Goal: Task Accomplishment & Management: Use online tool/utility

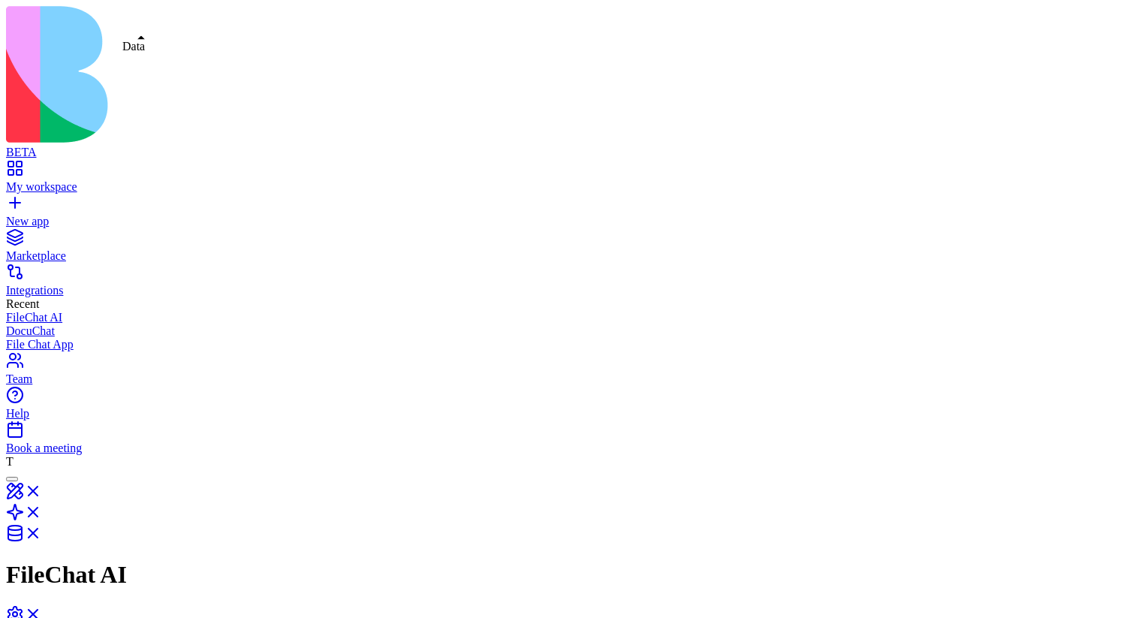
click at [42, 531] on link at bounding box center [24, 537] width 36 height 13
click at [42, 510] on link at bounding box center [24, 516] width 36 height 13
click at [42, 489] on link at bounding box center [24, 495] width 36 height 13
click at [54, 482] on button at bounding box center [30, 494] width 48 height 25
click at [42, 514] on link at bounding box center [24, 520] width 36 height 13
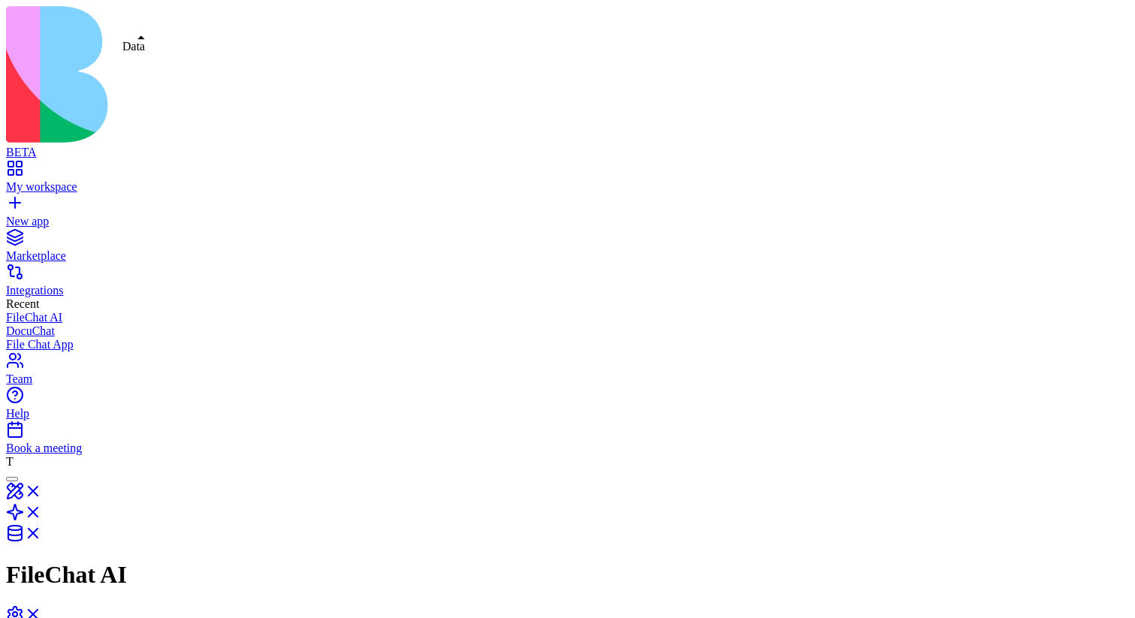
click at [42, 531] on link at bounding box center [24, 537] width 36 height 13
click at [42, 510] on link at bounding box center [24, 516] width 36 height 13
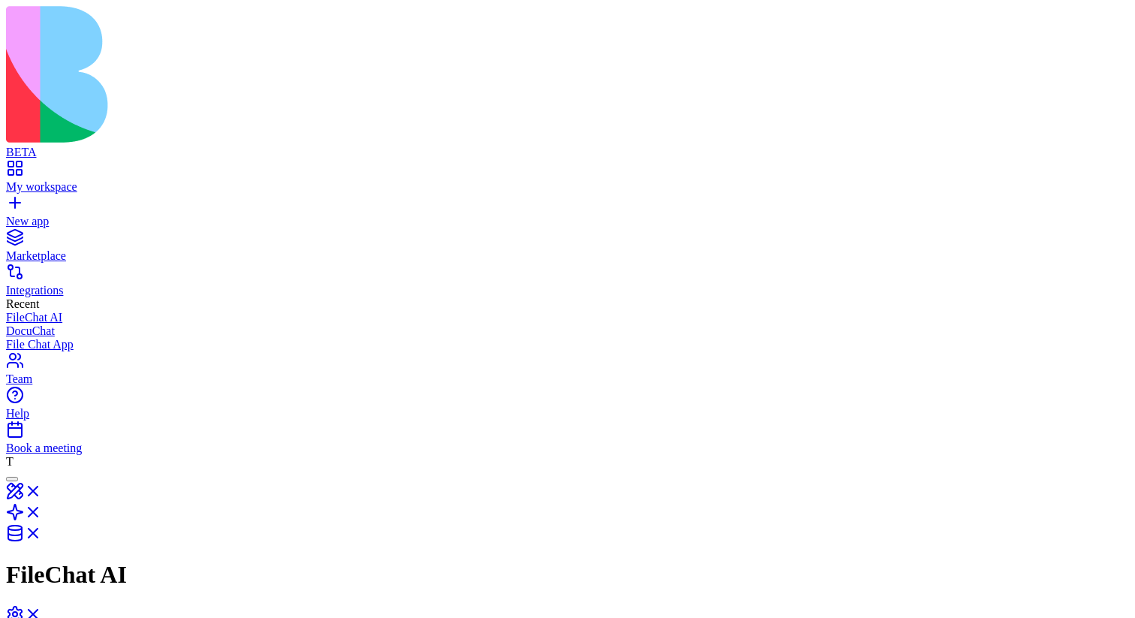
click at [42, 531] on link at bounding box center [24, 537] width 36 height 13
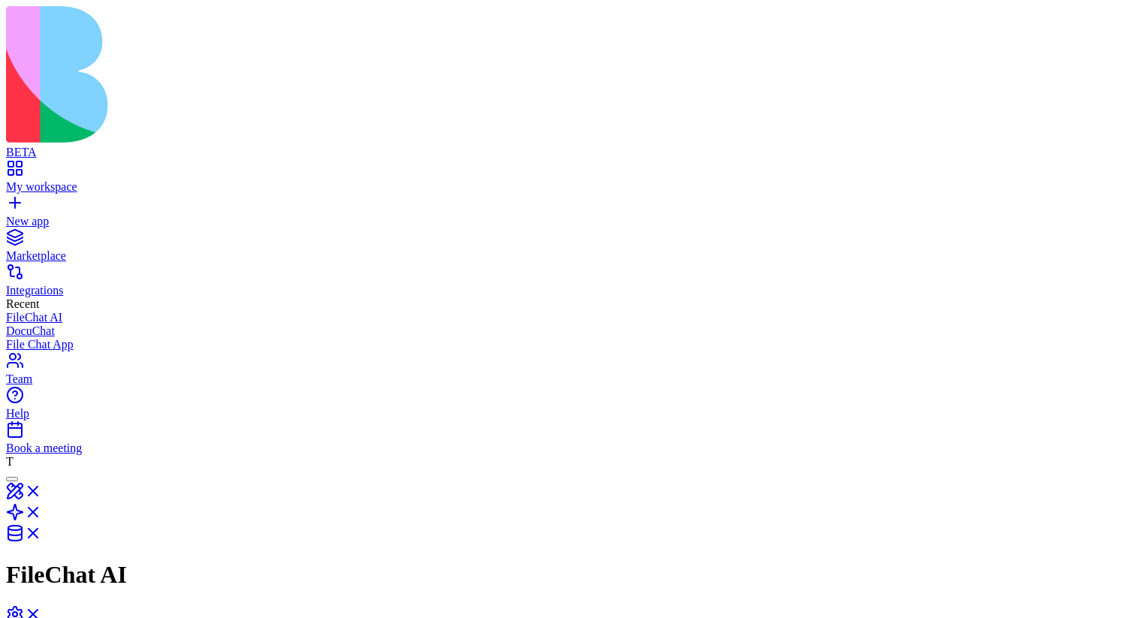
click at [42, 489] on link at bounding box center [24, 495] width 36 height 13
click at [42, 535] on link at bounding box center [24, 541] width 36 height 13
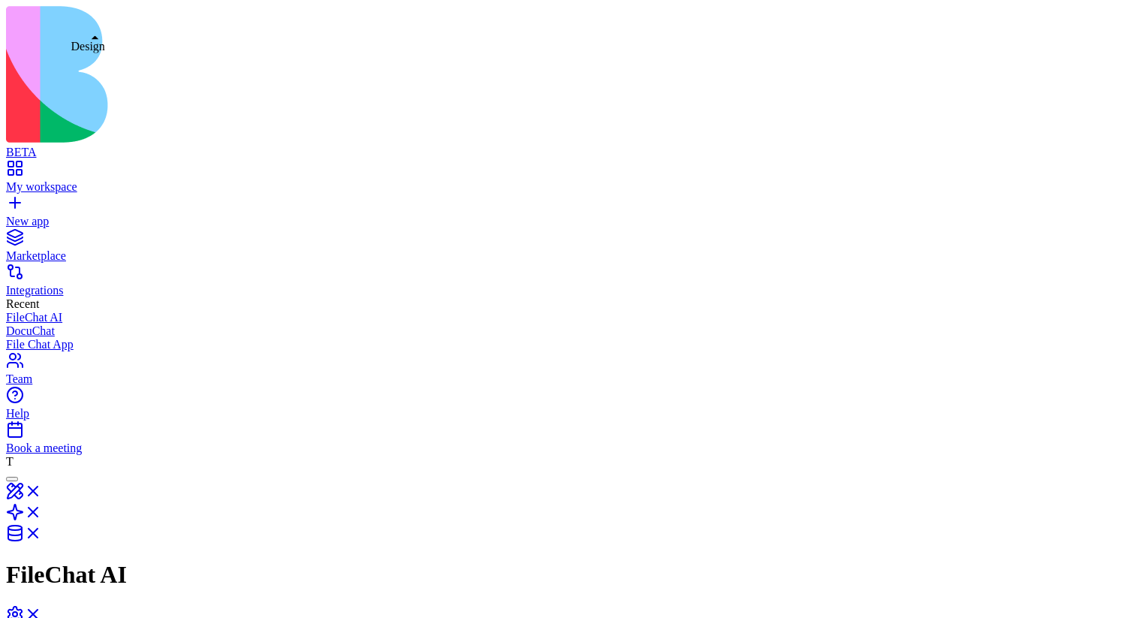
click at [42, 489] on link at bounding box center [24, 495] width 36 height 13
click at [42, 535] on link at bounding box center [24, 541] width 36 height 13
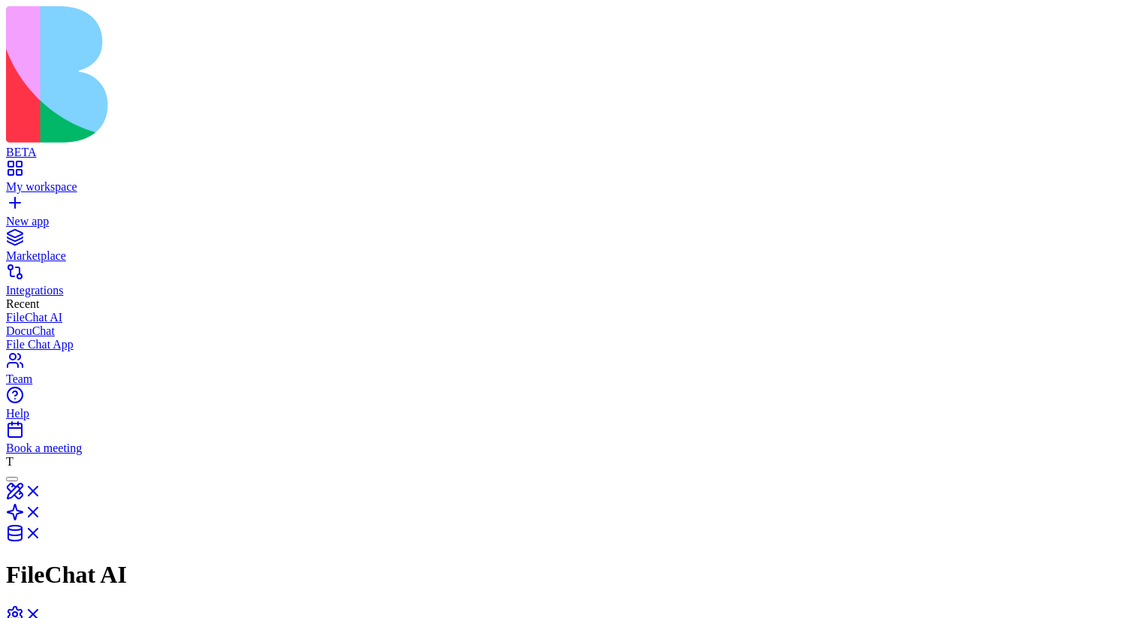
click at [42, 510] on link at bounding box center [24, 516] width 36 height 13
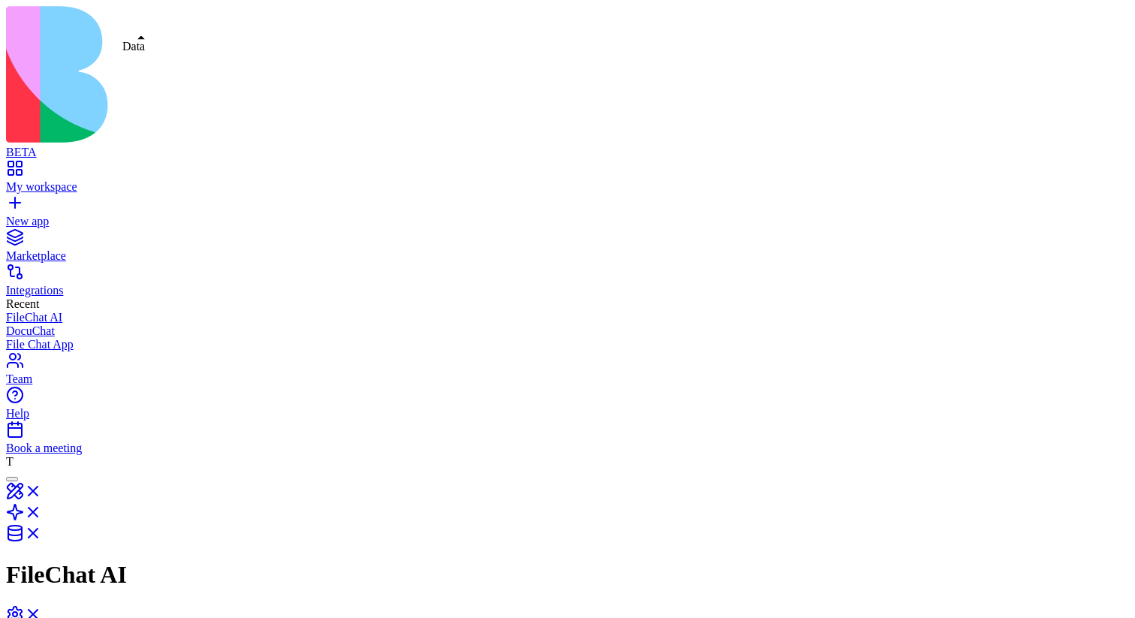
click at [42, 531] on link at bounding box center [24, 537] width 36 height 13
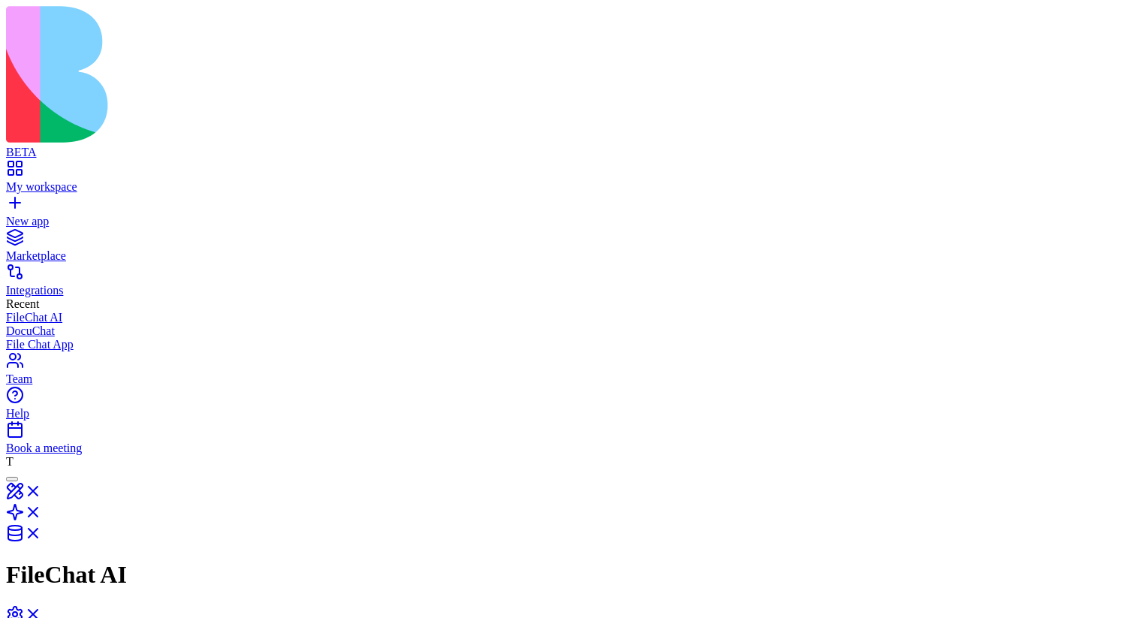
click at [42, 510] on link at bounding box center [24, 516] width 36 height 13
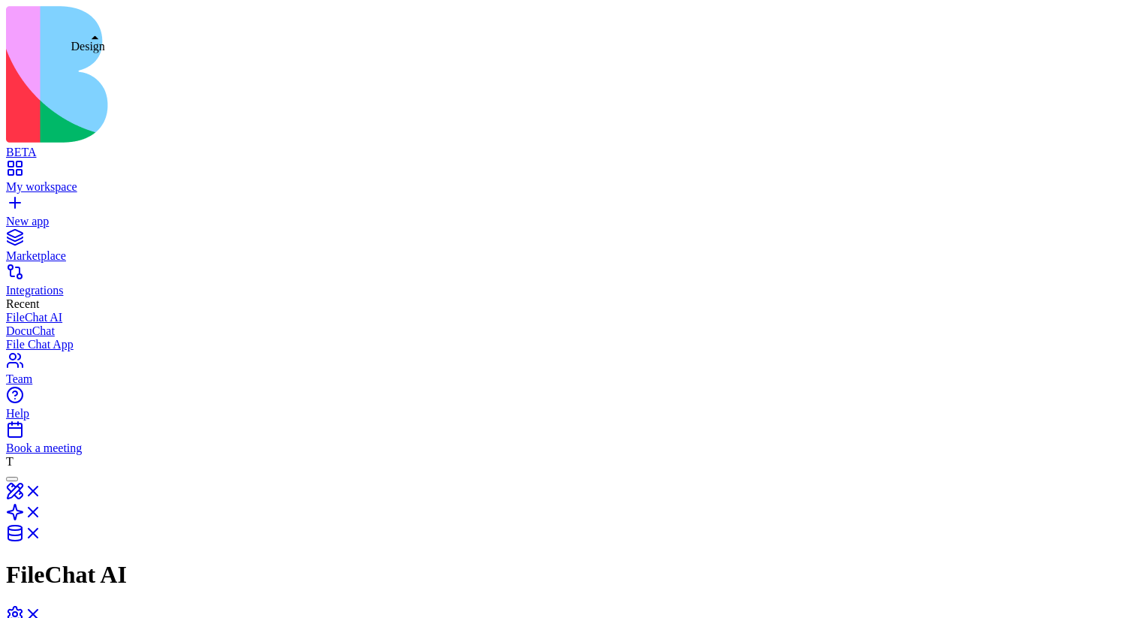
click at [42, 489] on link at bounding box center [24, 495] width 36 height 13
click at [42, 514] on link at bounding box center [24, 520] width 36 height 13
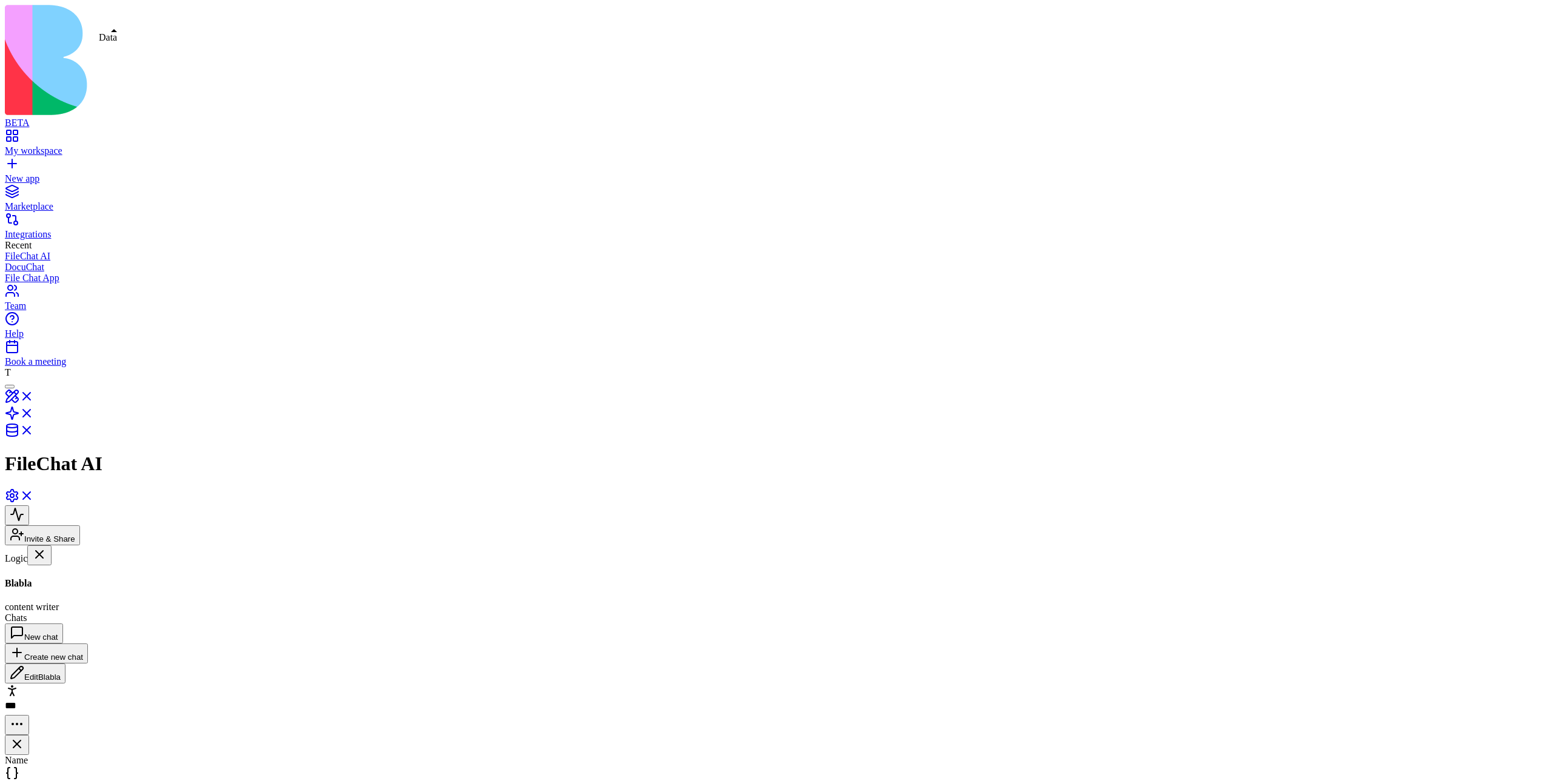
click at [34, 429] on link at bounding box center [19, 434] width 29 height 10
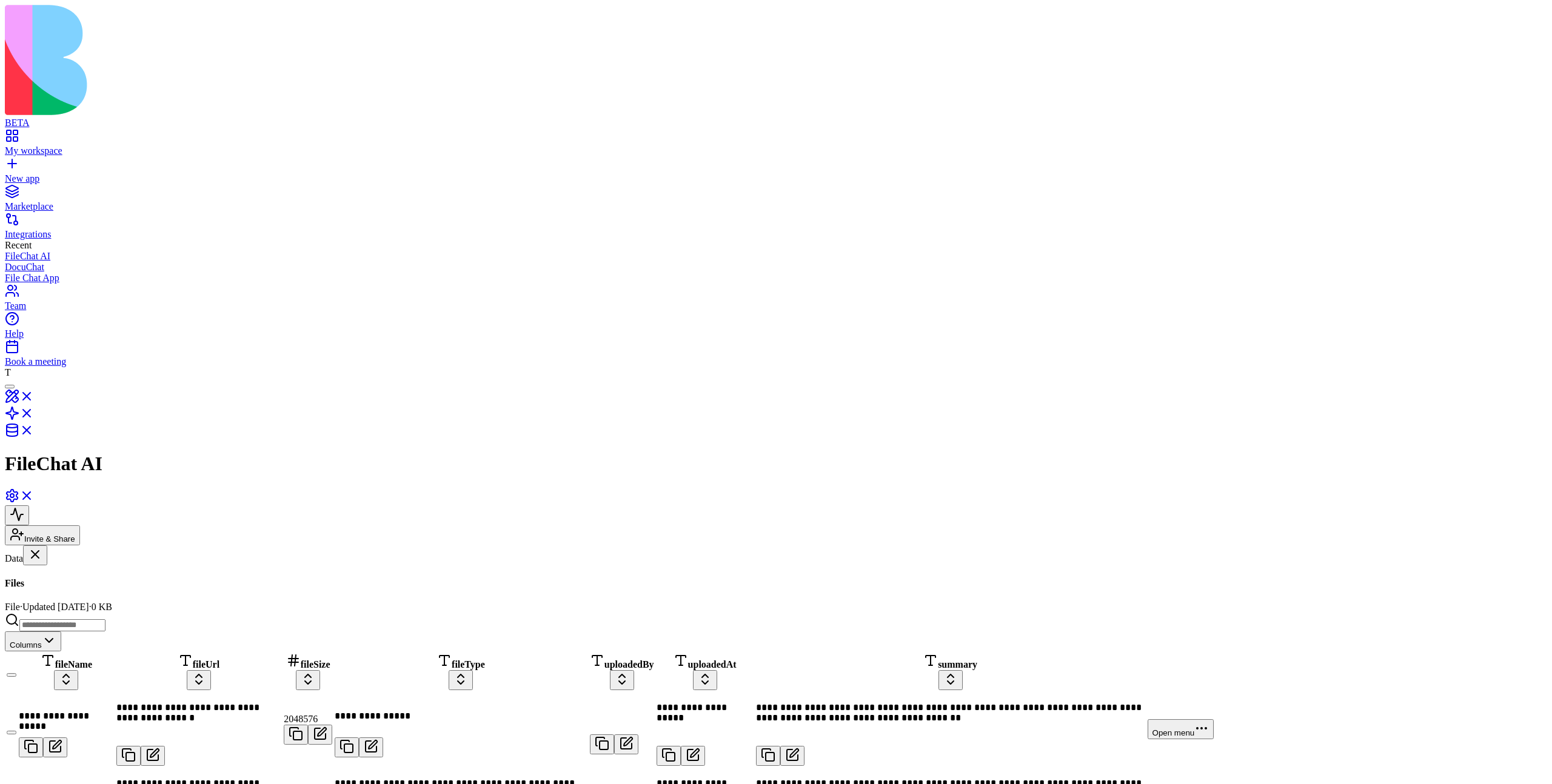
click at [28, 145] on div "My workspace" at bounding box center [776, 151] width 1542 height 11
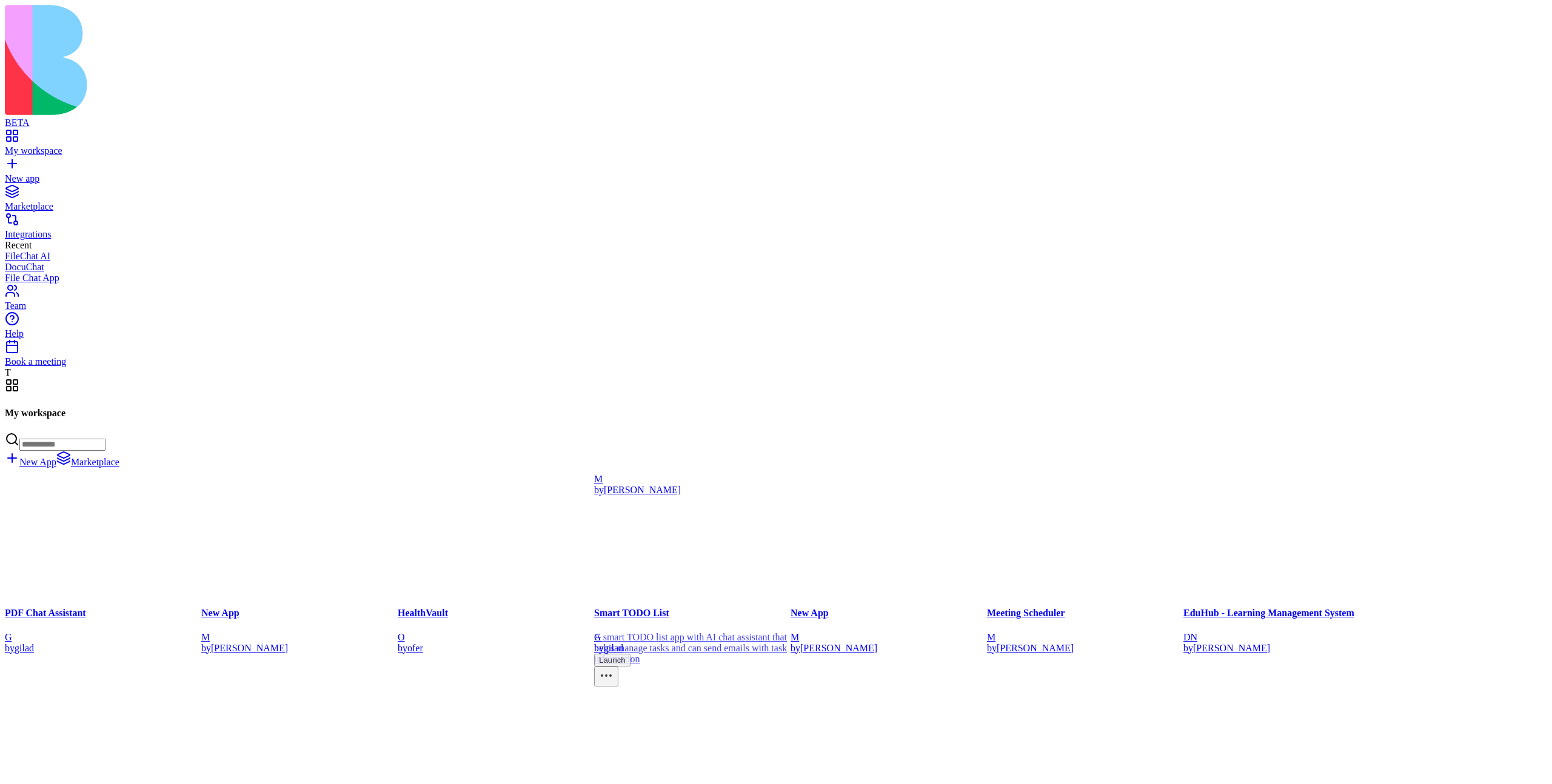
click at [791, 473] on div "M by michal" at bounding box center [692, 484] width 196 height 22
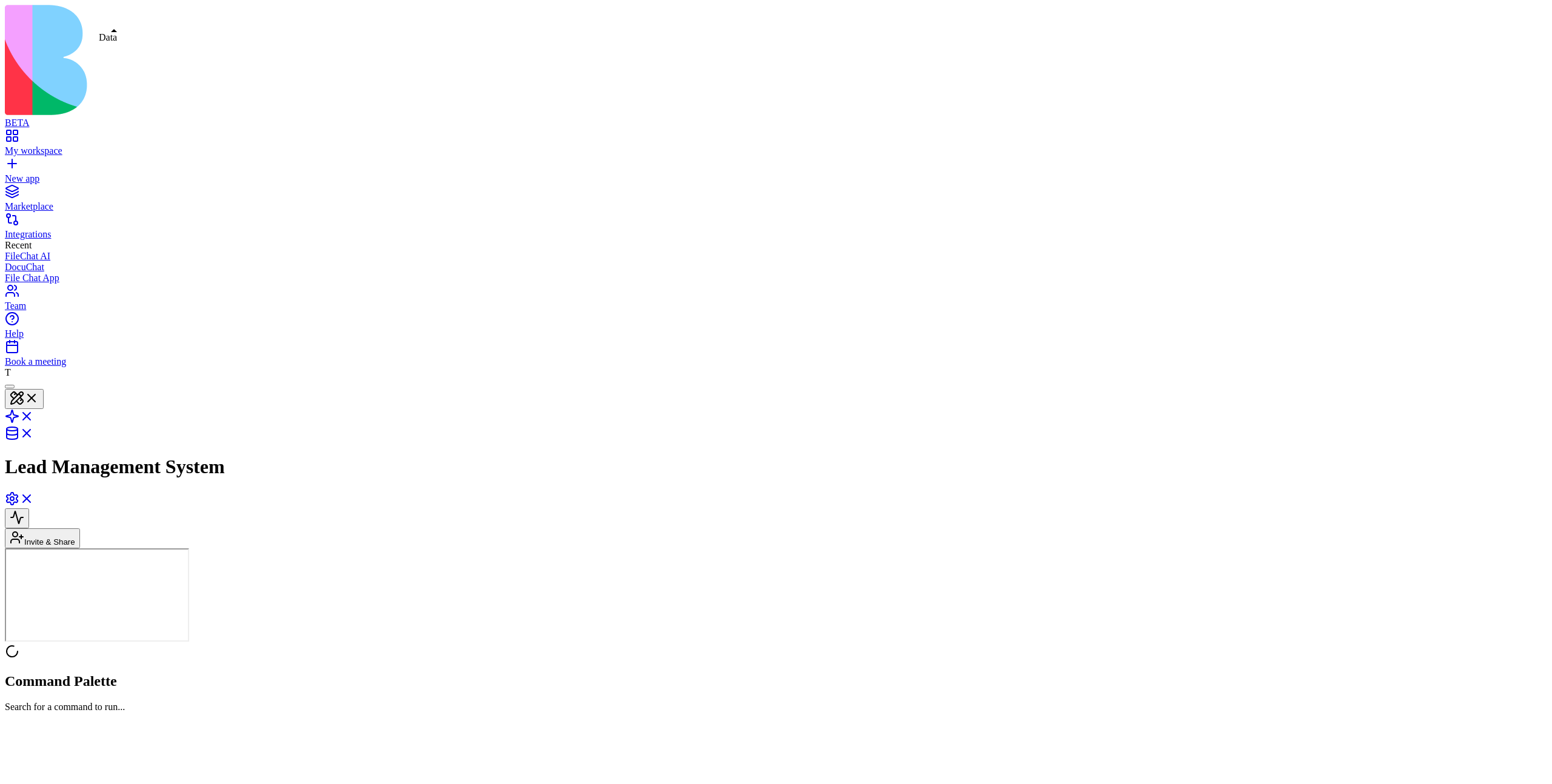
click at [34, 432] on link at bounding box center [19, 437] width 29 height 10
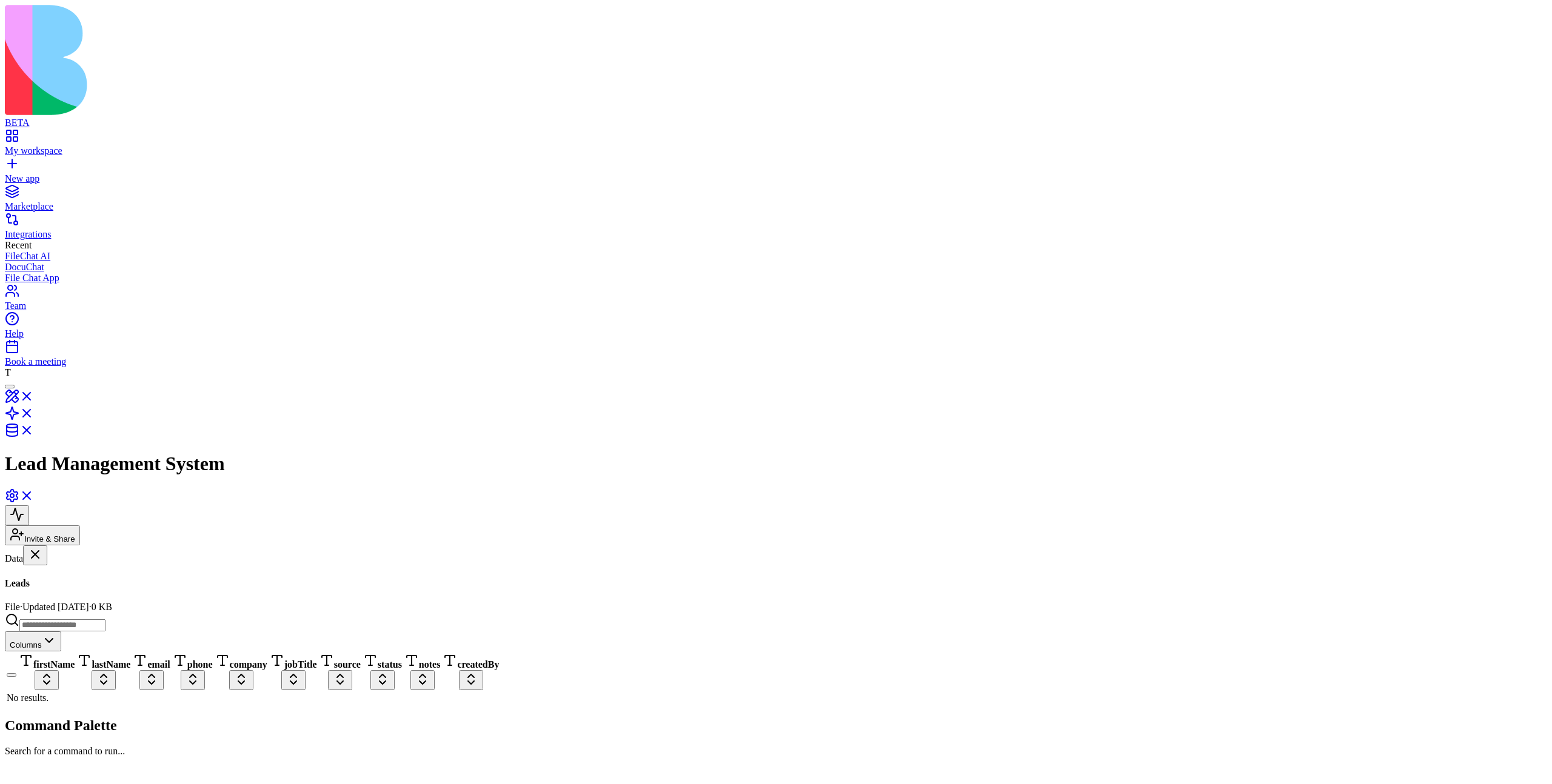
click at [108, 638] on div "Files" at bounding box center [74, 653] width 140 height 31
click at [29, 649] on button at bounding box center [17, 659] width 24 height 20
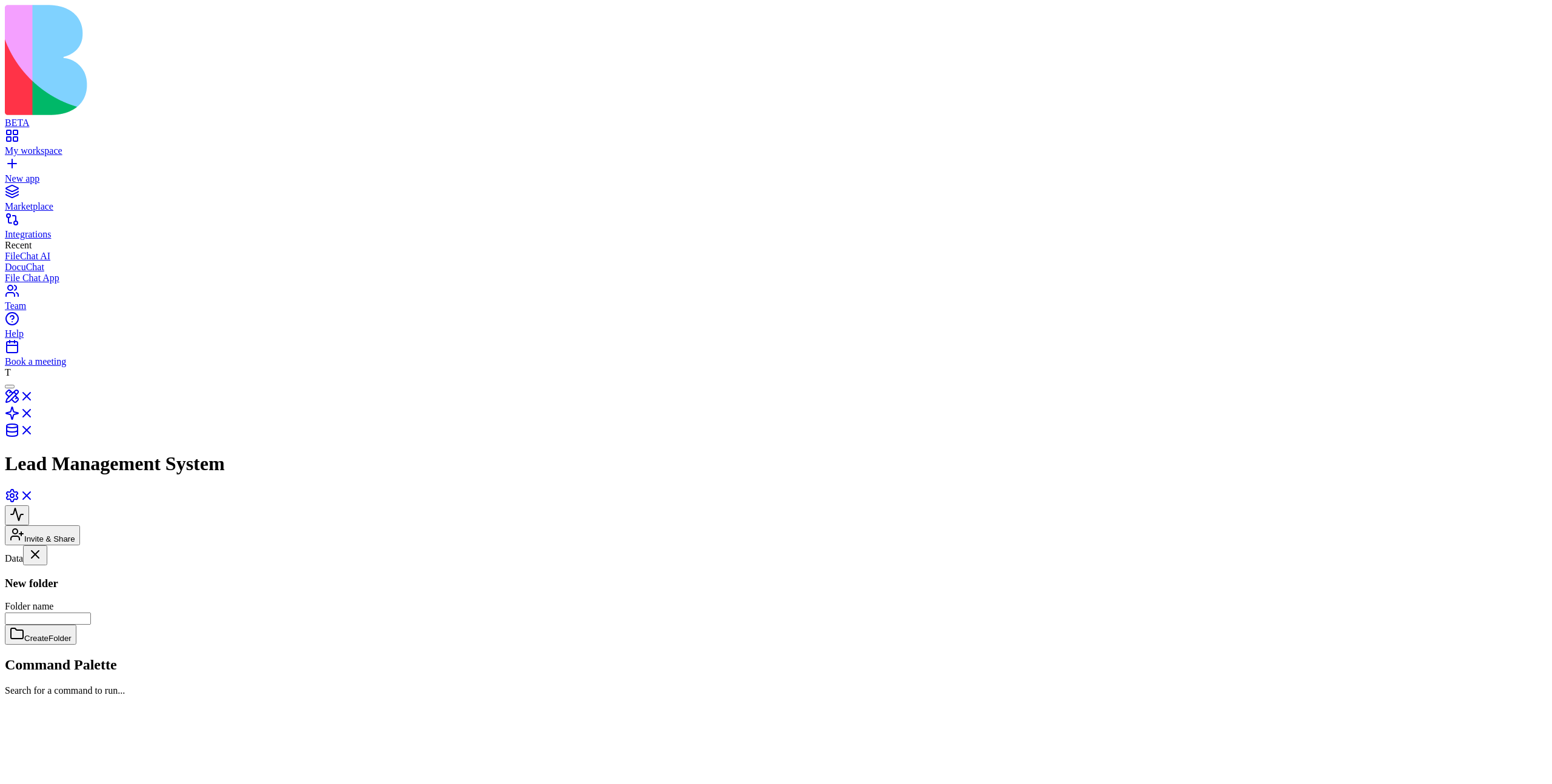
click at [91, 613] on input "Folder name" at bounding box center [48, 618] width 86 height 12
type input "***"
click at [77, 625] on button "Create Folder" at bounding box center [40, 635] width 72 height 20
click at [774, 722] on div "Your data set is empty Start by adding your first data blocks" at bounding box center [776, 740] width 1542 height 36
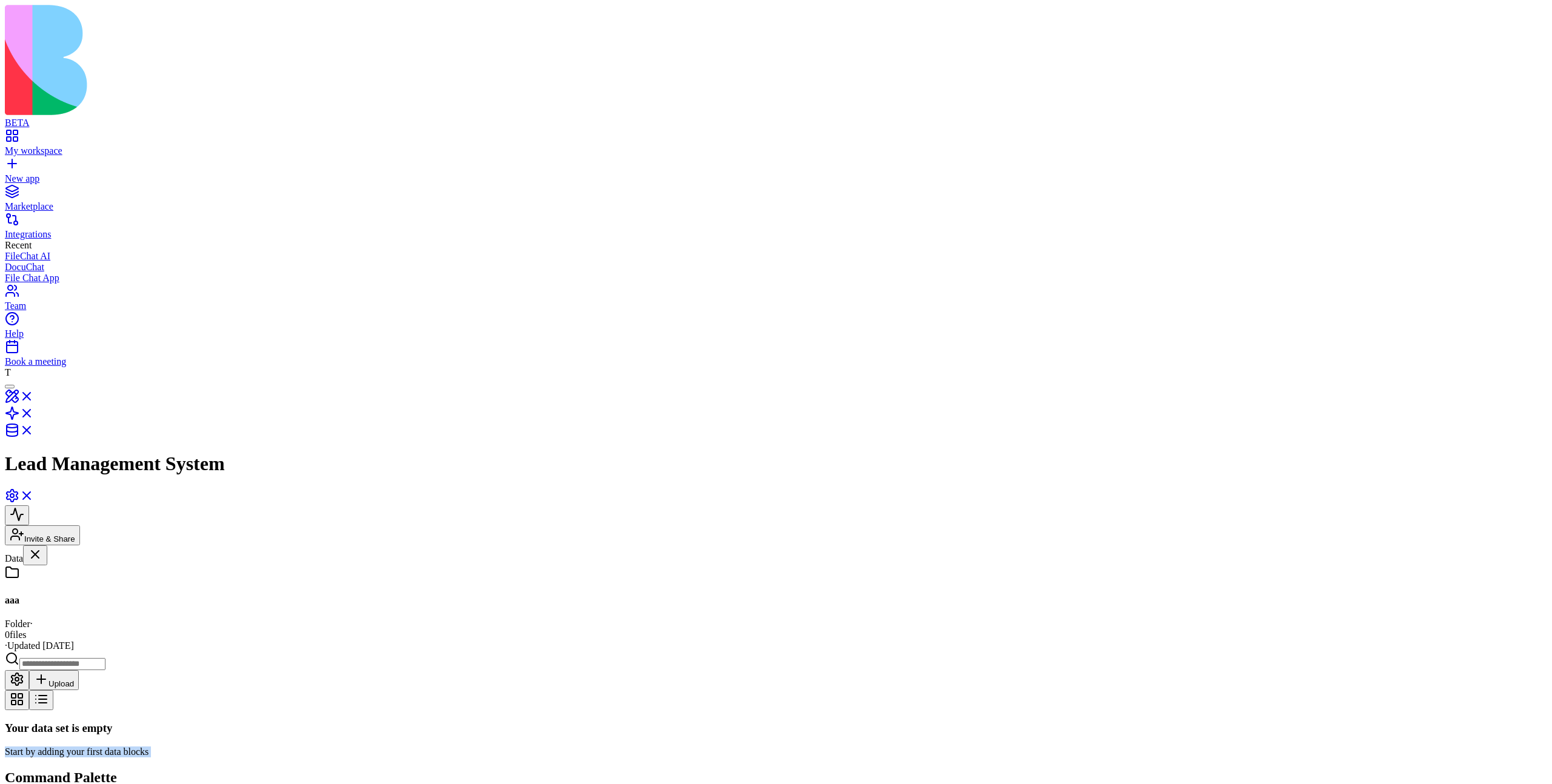
click at [774, 722] on div "Your data set is empty Start by adding your first data blocks" at bounding box center [776, 740] width 1542 height 36
click at [787, 747] on p "Start by adding your first data blocks" at bounding box center [776, 753] width 1542 height 11
drag, startPoint x: 787, startPoint y: 455, endPoint x: 930, endPoint y: 455, distance: 143.0
click at [930, 747] on p "Start by adding your first data blocks" at bounding box center [776, 753] width 1542 height 11
click at [979, 722] on div "Your data set is empty Start by adding your first data blocks" at bounding box center [776, 740] width 1542 height 36
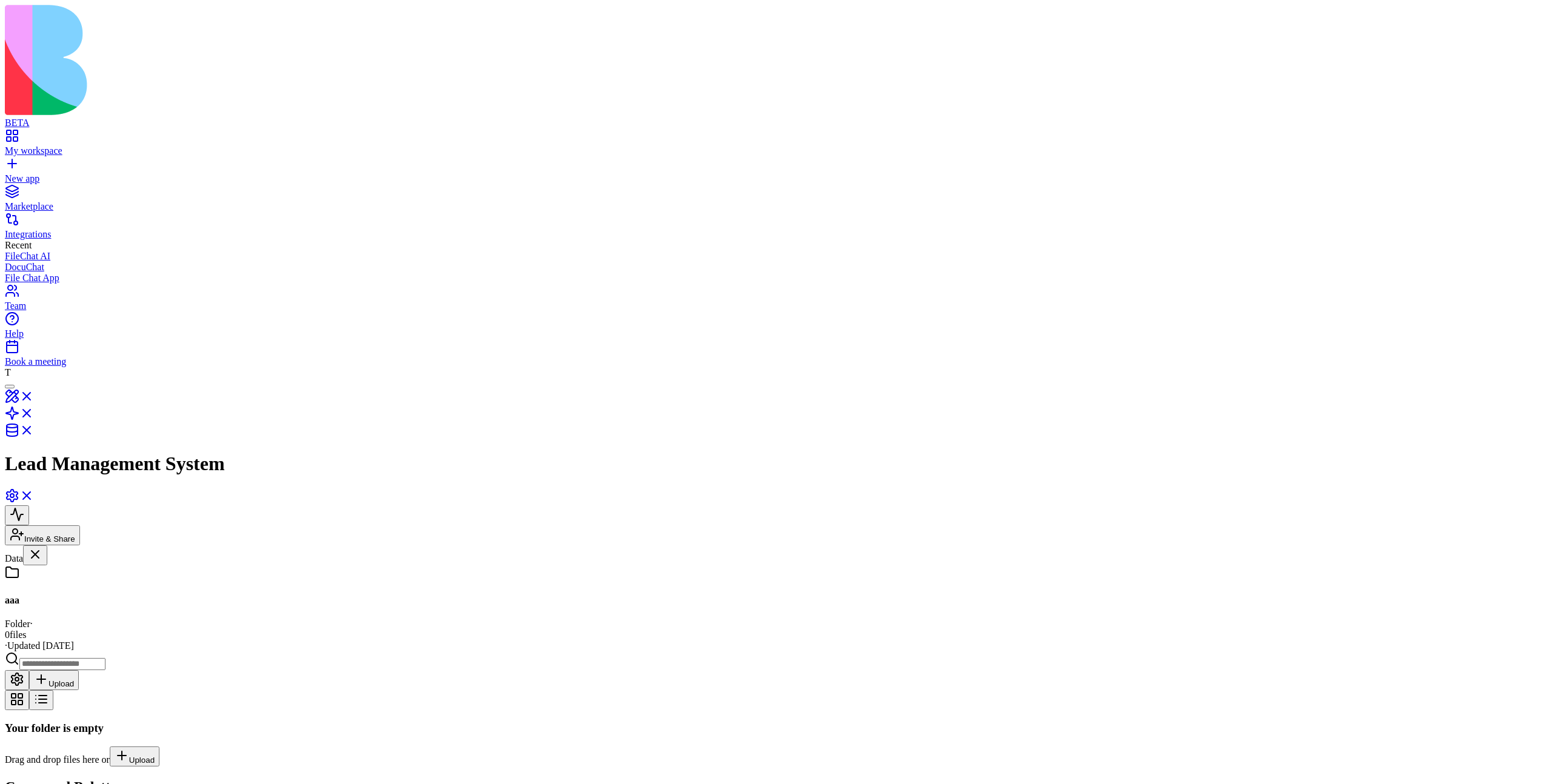
click at [932, 722] on div "Your folder is empty Drag and drop files here or Upload" at bounding box center [776, 744] width 1542 height 45
click at [159, 747] on button "Upload" at bounding box center [135, 757] width 50 height 20
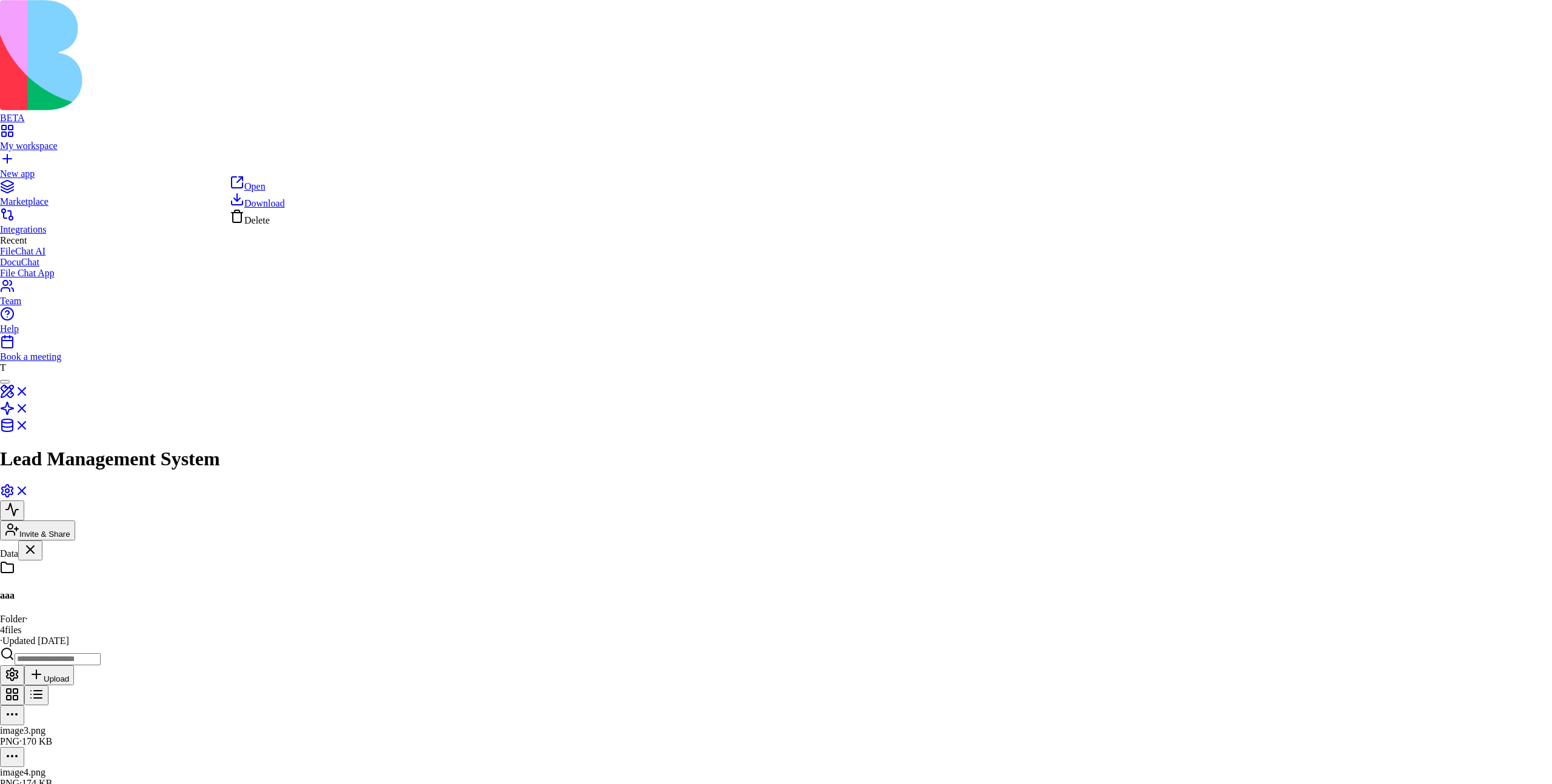
click at [297, 166] on html "BETA My workspace New app Marketplace Integrations Recent FileChat AI DocuChat …" at bounding box center [776, 467] width 1552 height 933
click at [441, 162] on html "BETA My workspace New app Marketplace Integrations Recent FileChat AI DocuChat …" at bounding box center [776, 467] width 1552 height 933
click at [439, 163] on html "BETA My workspace New app Marketplace Integrations Recent FileChat AI DocuChat …" at bounding box center [776, 467] width 1552 height 933
click at [582, 164] on html "BETA My workspace New app Marketplace Integrations Recent FileChat AI DocuChat …" at bounding box center [776, 467] width 1552 height 933
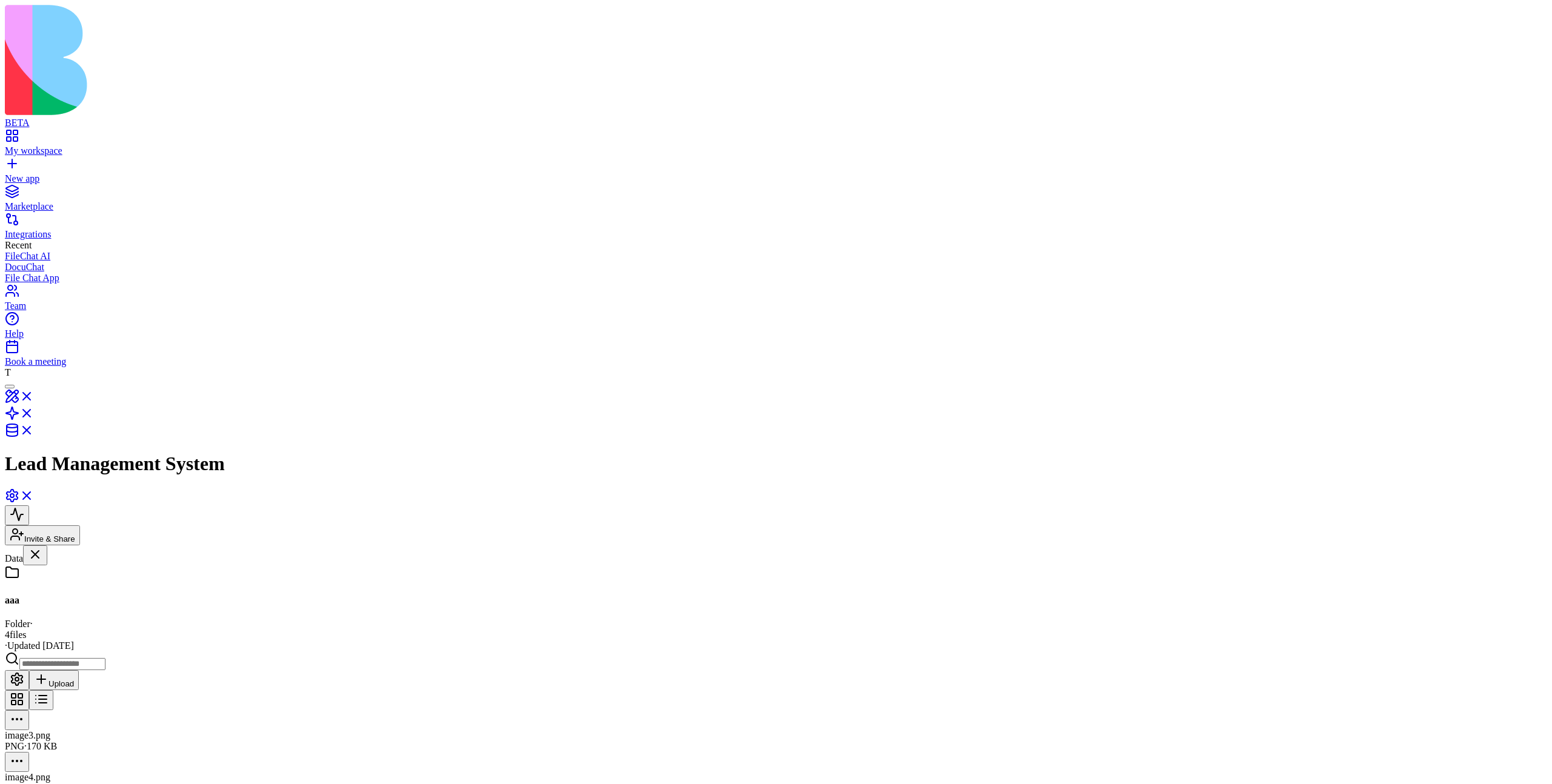
click at [543, 783] on div at bounding box center [776, 794] width 1542 height 0
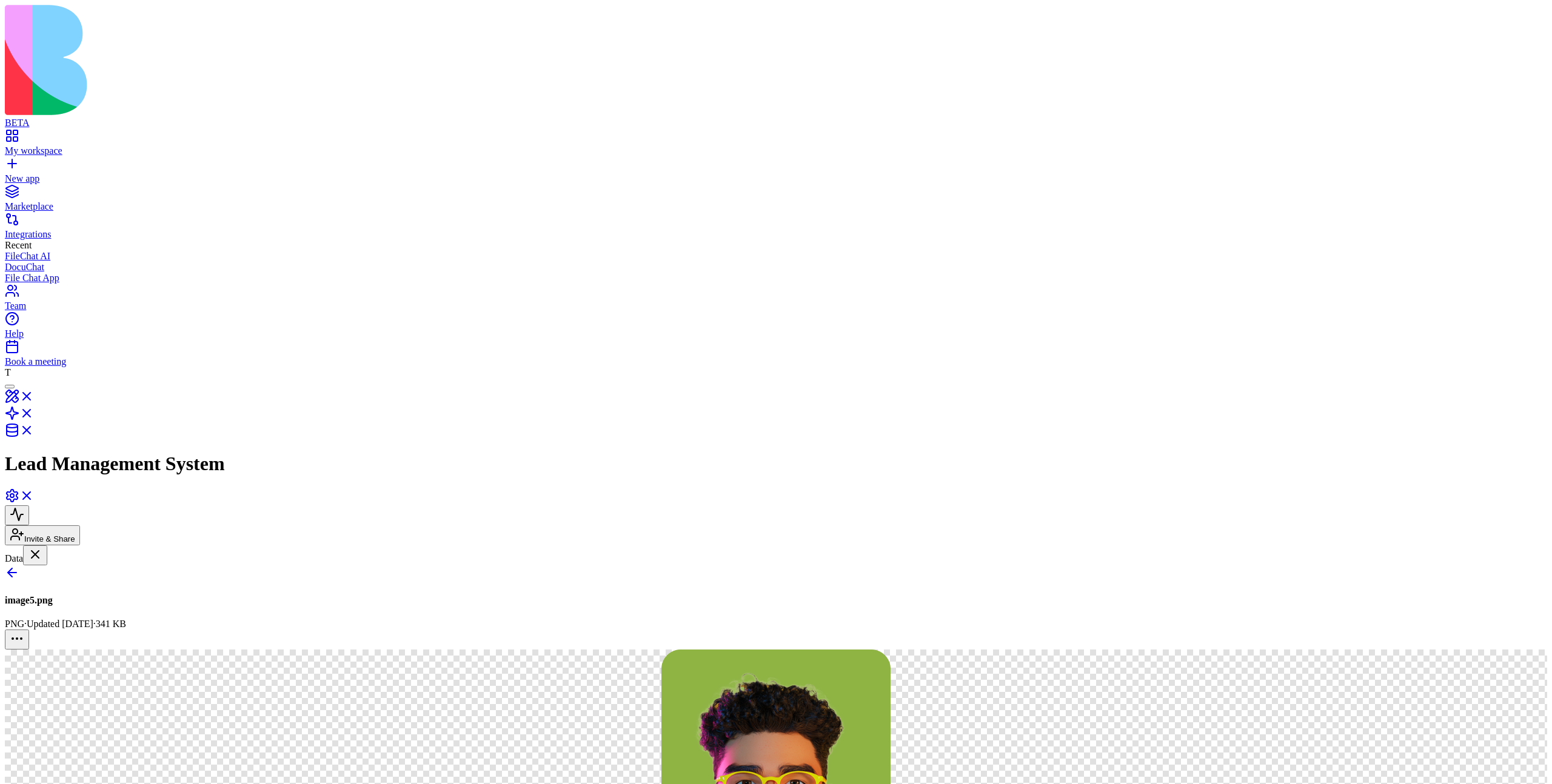
click at [19, 572] on link at bounding box center [12, 576] width 15 height 10
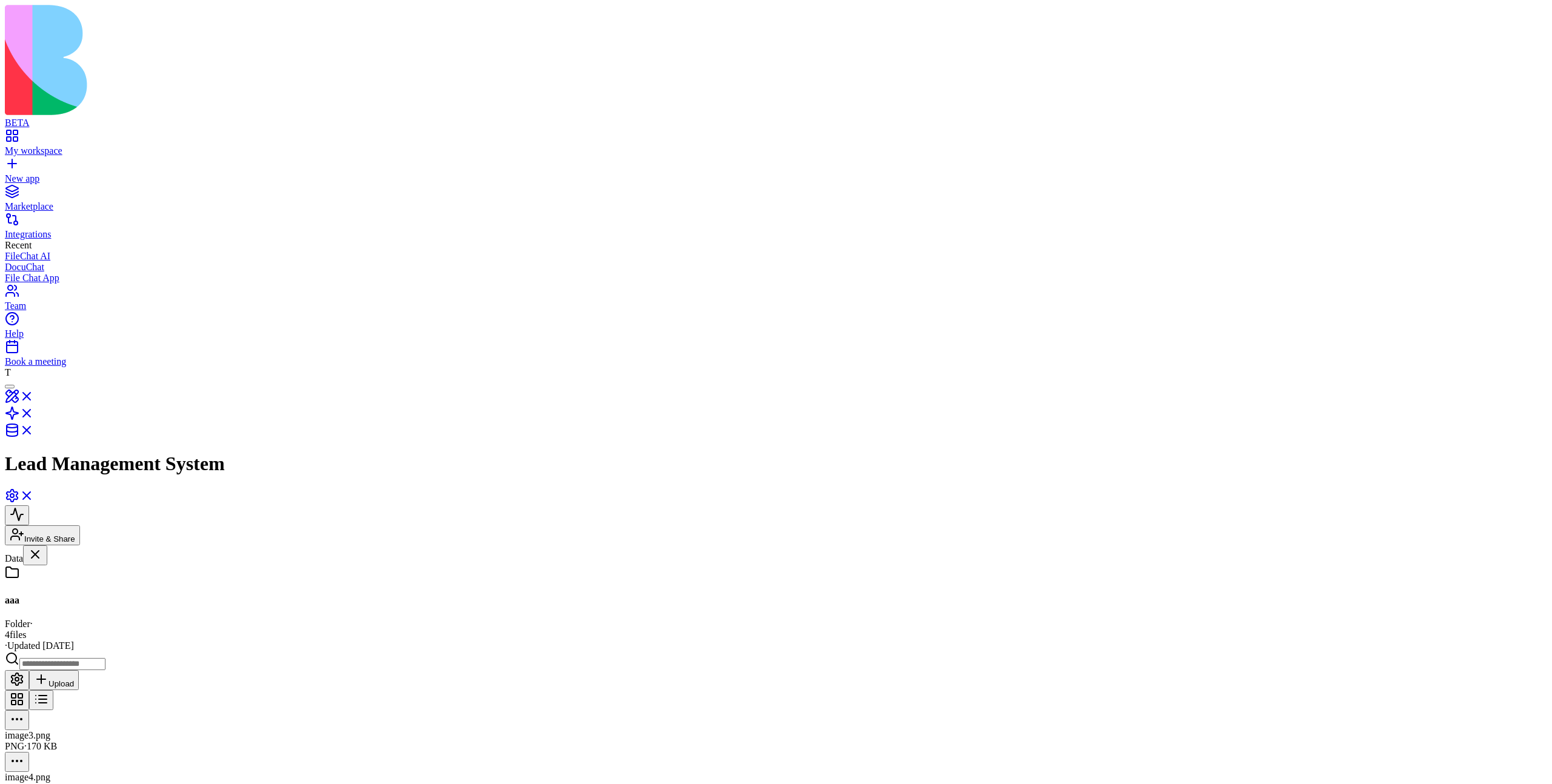
click at [393, 752] on div at bounding box center [776, 752] width 1542 height 0
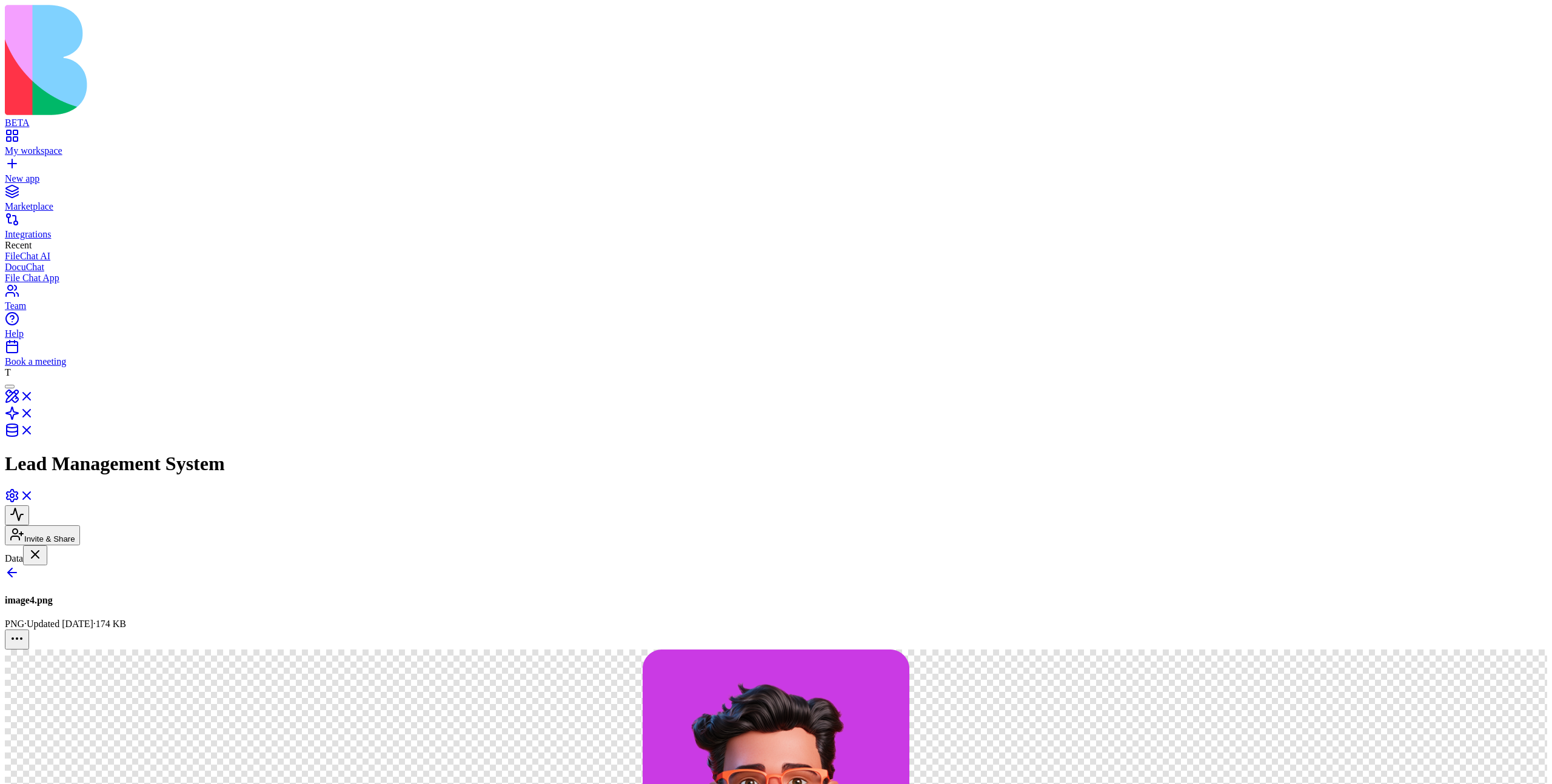
click at [19, 572] on link at bounding box center [12, 576] width 15 height 10
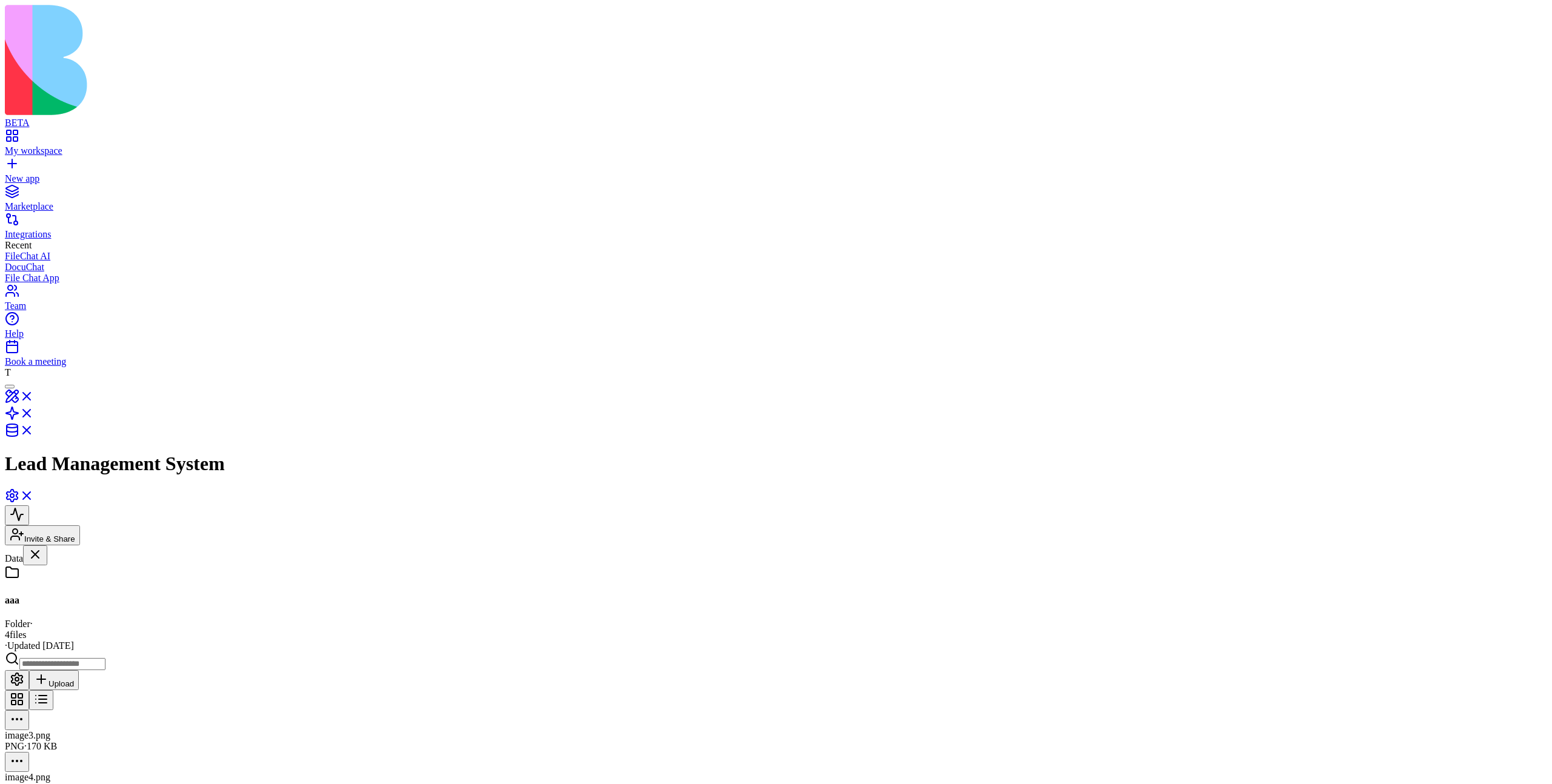
click at [53, 690] on button at bounding box center [41, 700] width 24 height 20
click at [29, 690] on button at bounding box center [17, 700] width 24 height 20
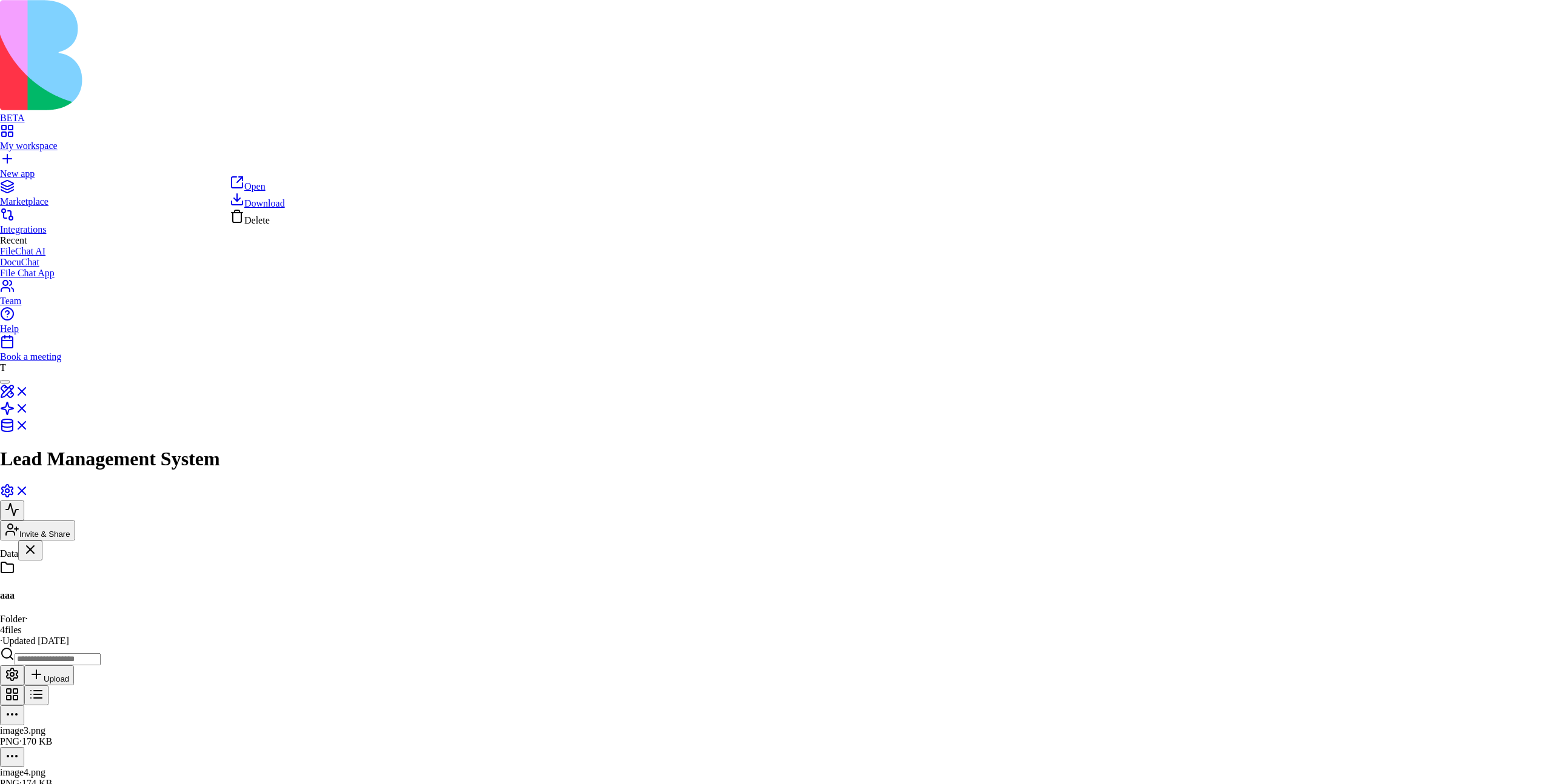
click at [299, 163] on html "BETA My workspace New app Marketplace Integrations Recent FileChat AI DocuChat …" at bounding box center [776, 467] width 1552 height 933
click at [296, 163] on html "BETA My workspace New app Marketplace Integrations Recent FileChat AI DocuChat …" at bounding box center [776, 467] width 1552 height 933
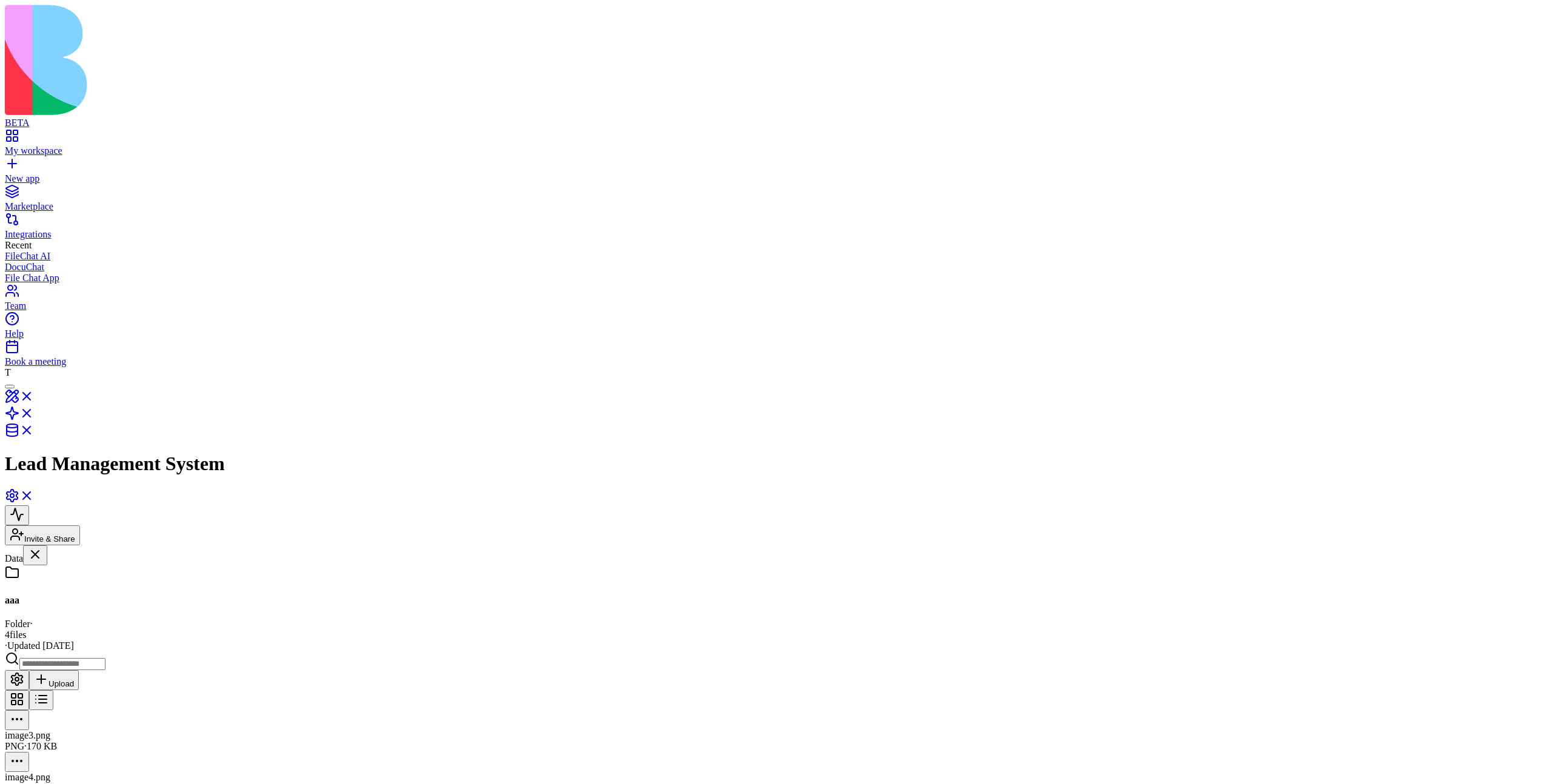
click at [406, 752] on div at bounding box center [776, 752] width 1542 height 0
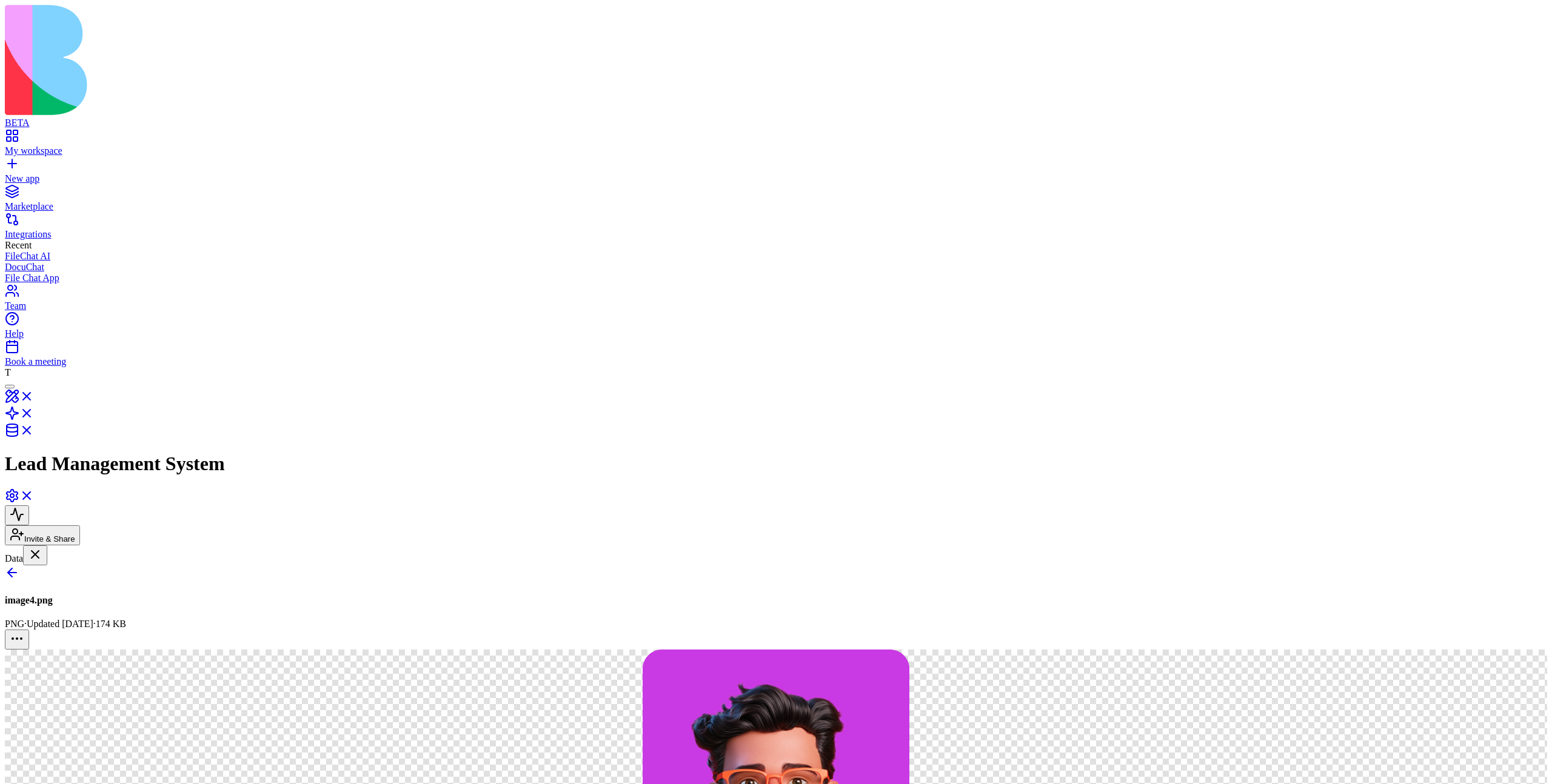
click at [10, 387] on div at bounding box center [10, 387] width 0 height 0
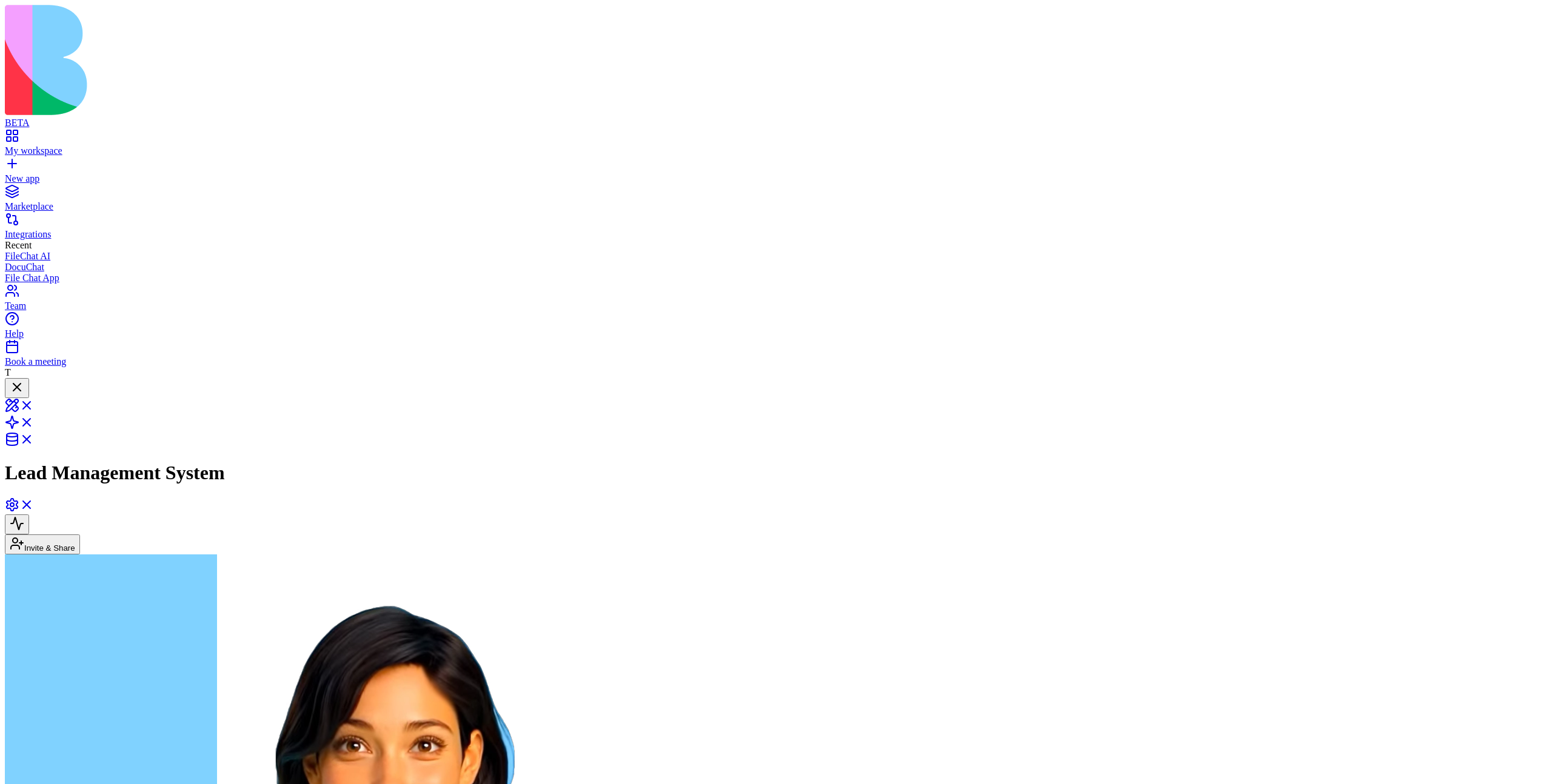
type textarea "**********"
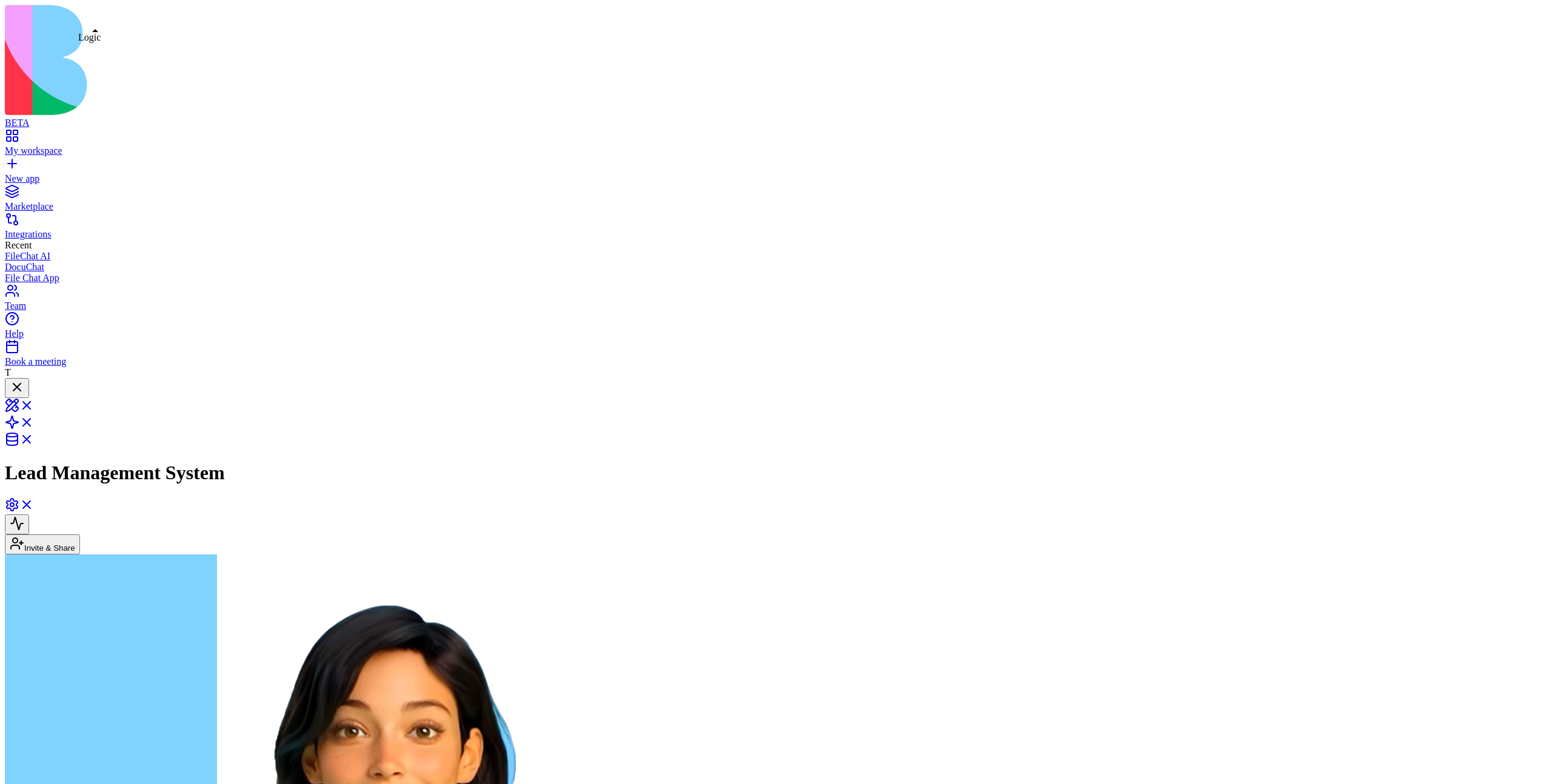
click at [34, 421] on link at bounding box center [19, 426] width 29 height 10
click at [34, 405] on link at bounding box center [19, 409] width 29 height 10
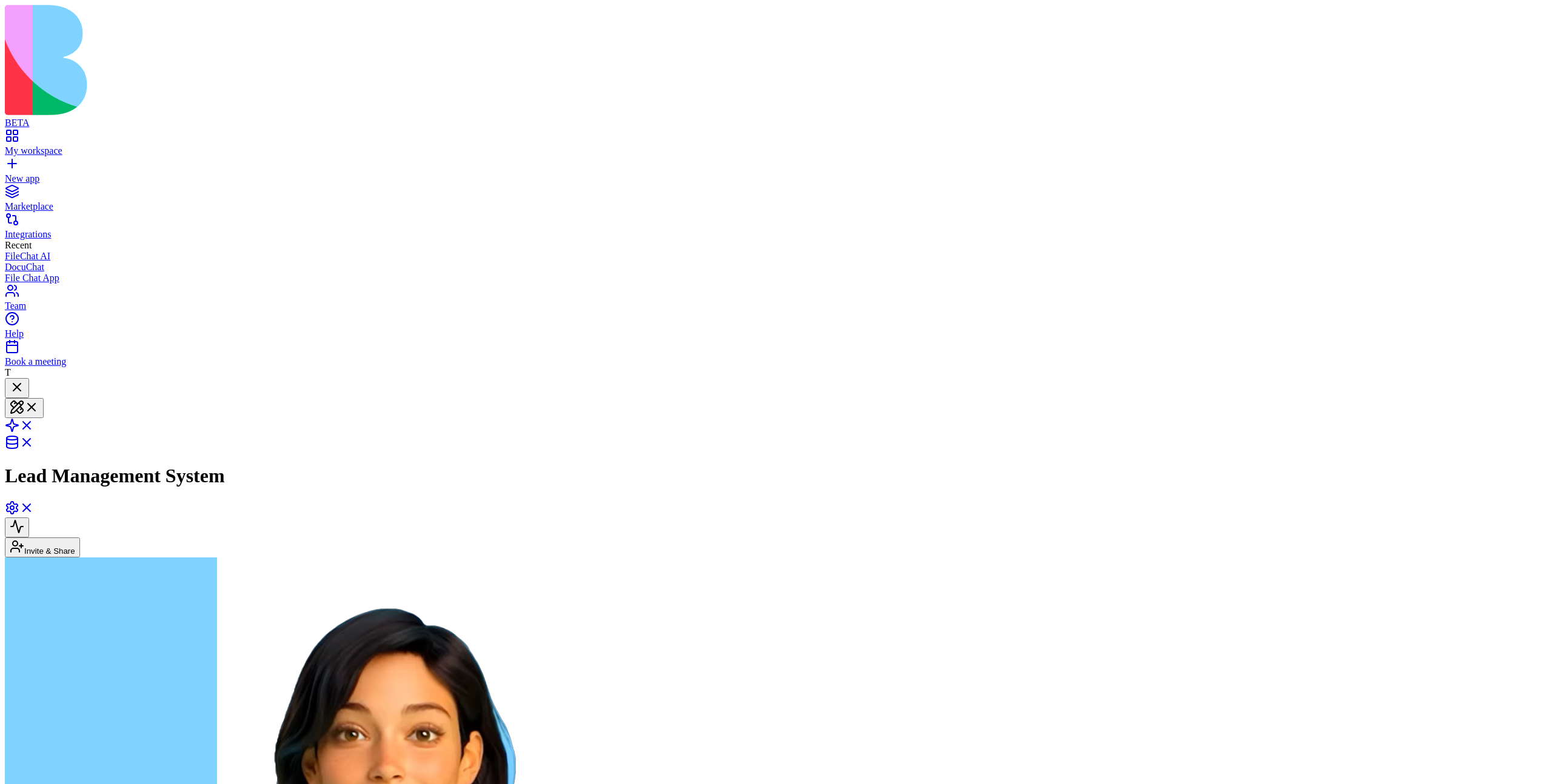
type textarea "**********"
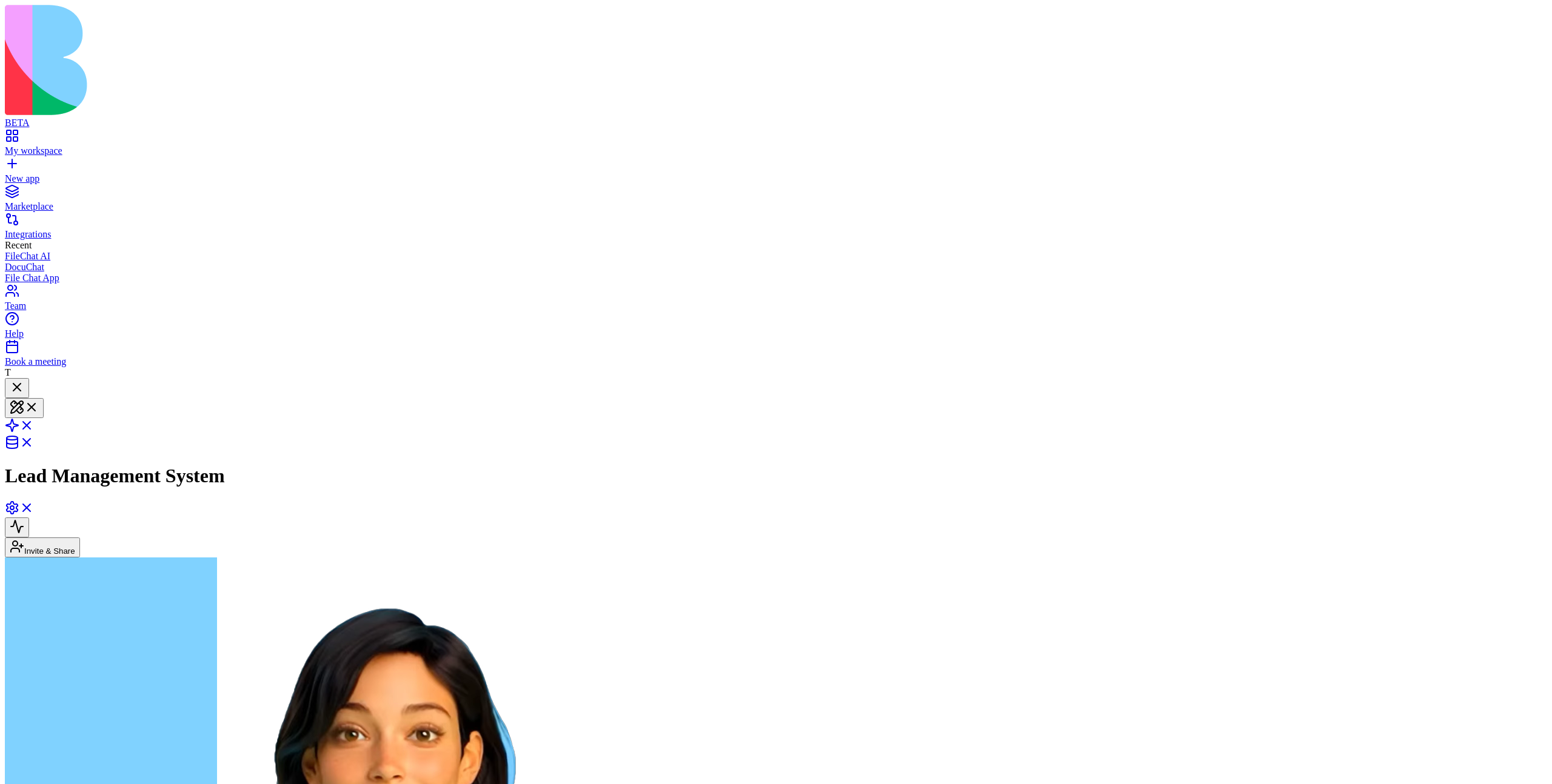
scroll to position [0, 0]
type textarea "**********"
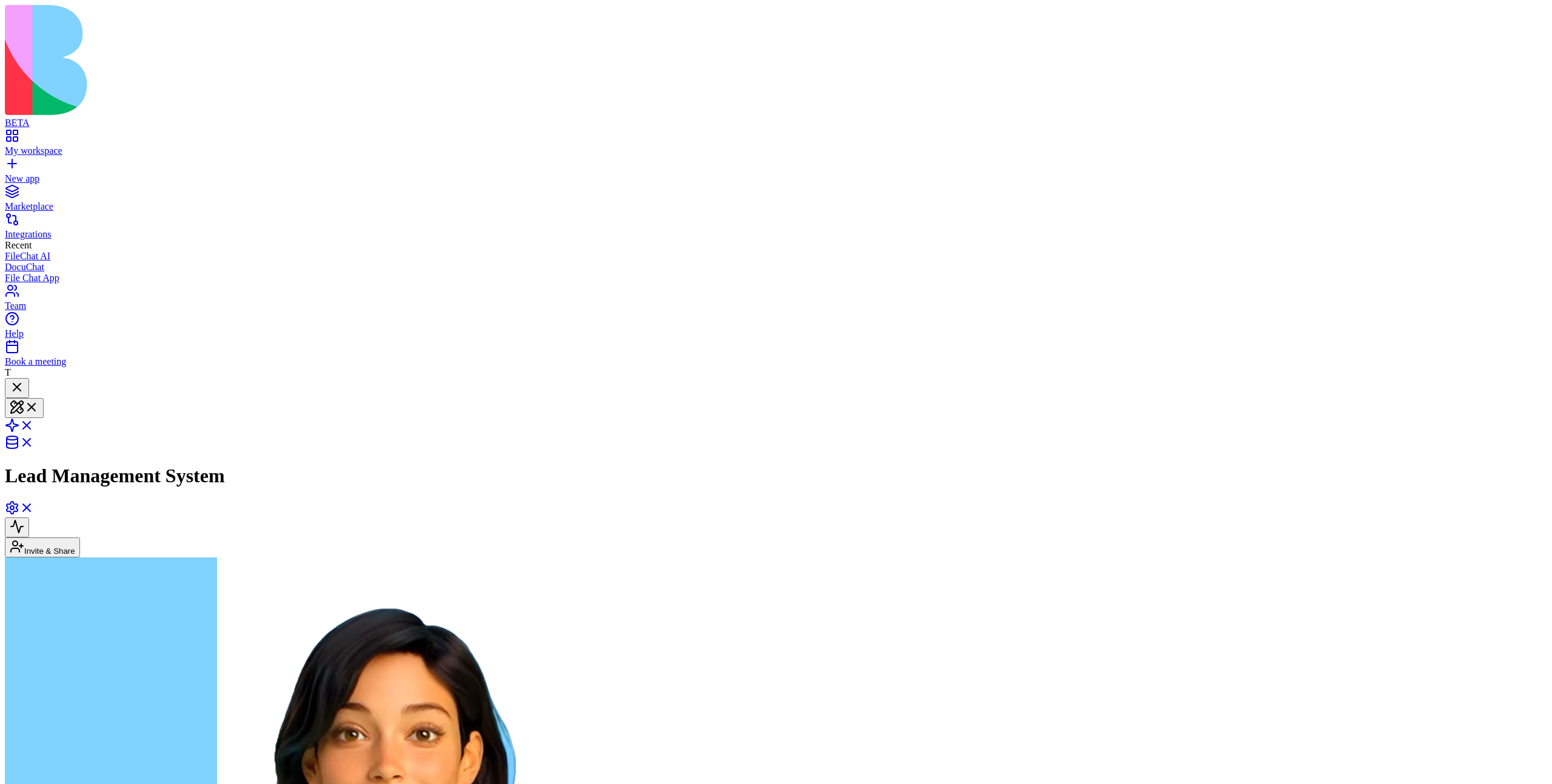
type textarea "**********"
drag, startPoint x: 159, startPoint y: 586, endPoint x: 232, endPoint y: 584, distance: 73.0
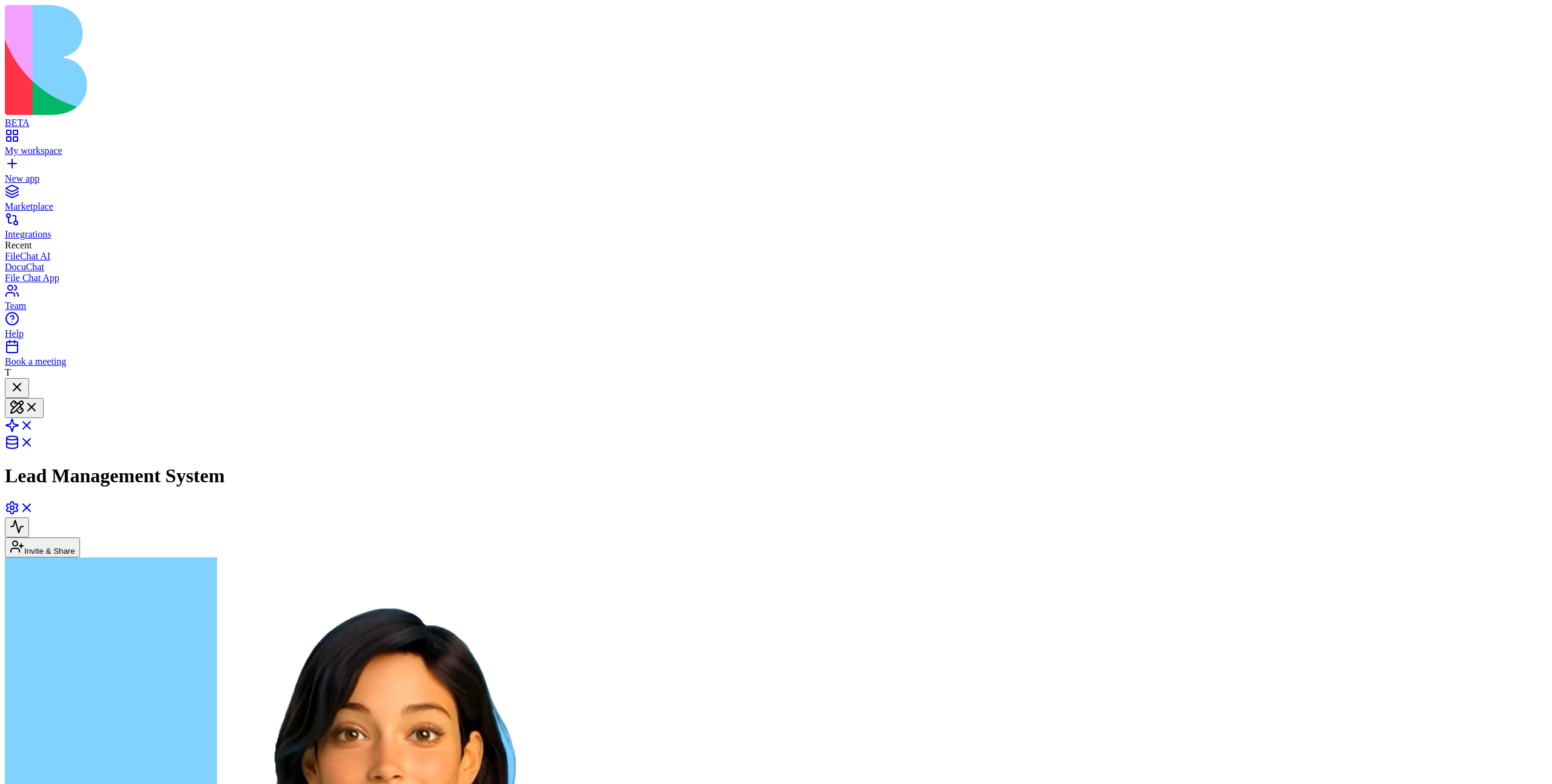
copy span "whats your name?"
paste textarea "**********"
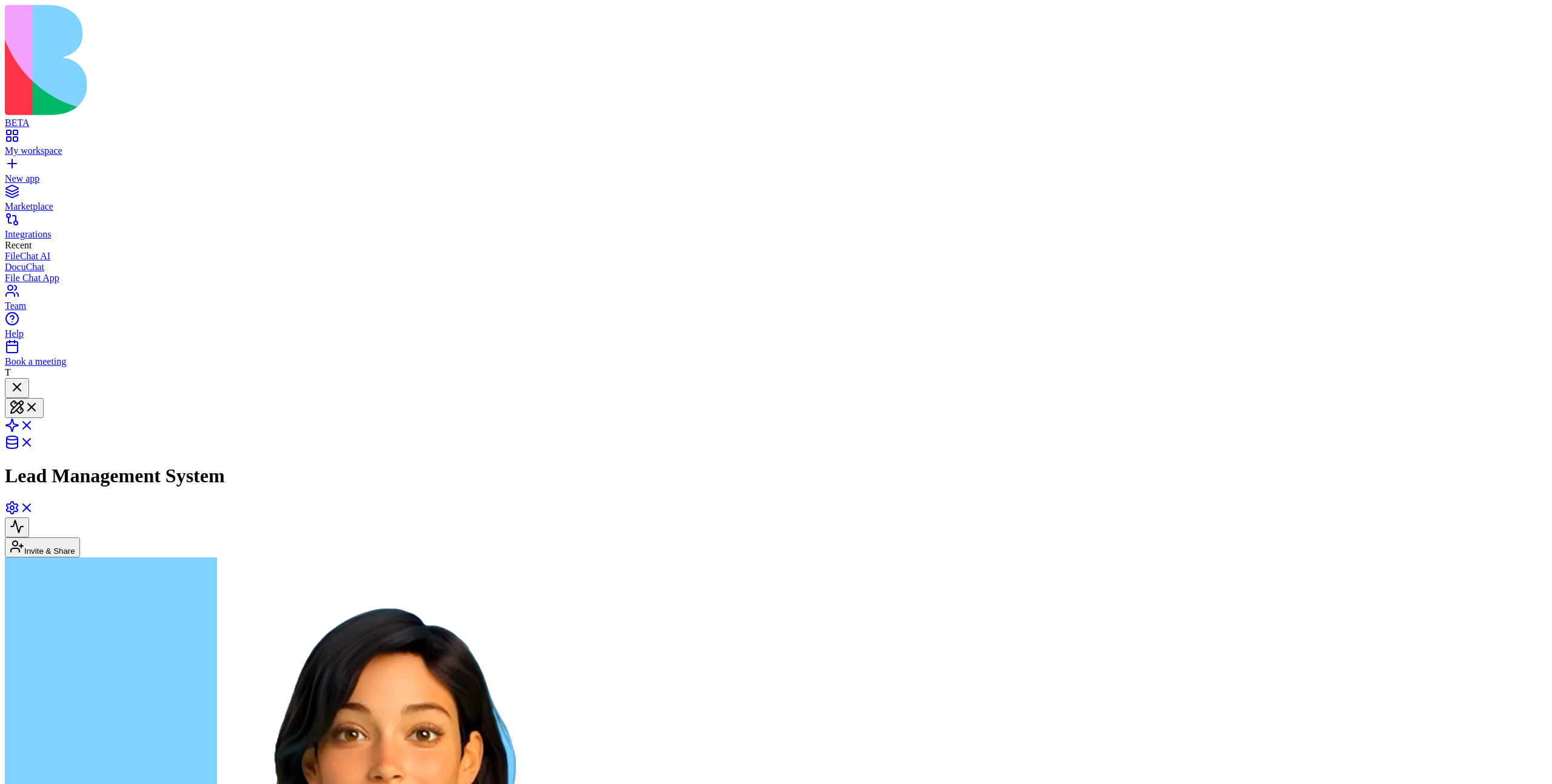
type textarea "**********"
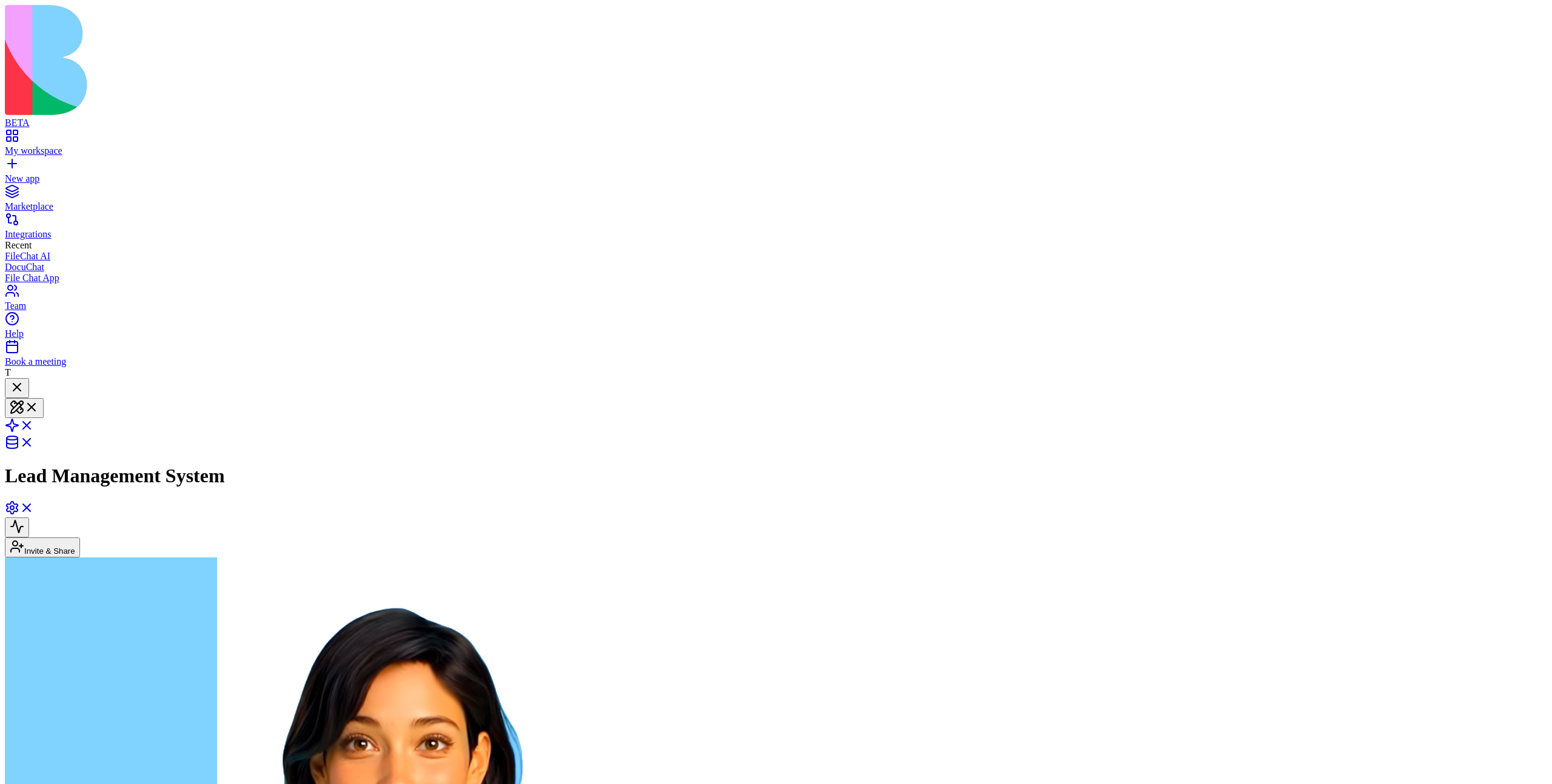
type textarea "**********"
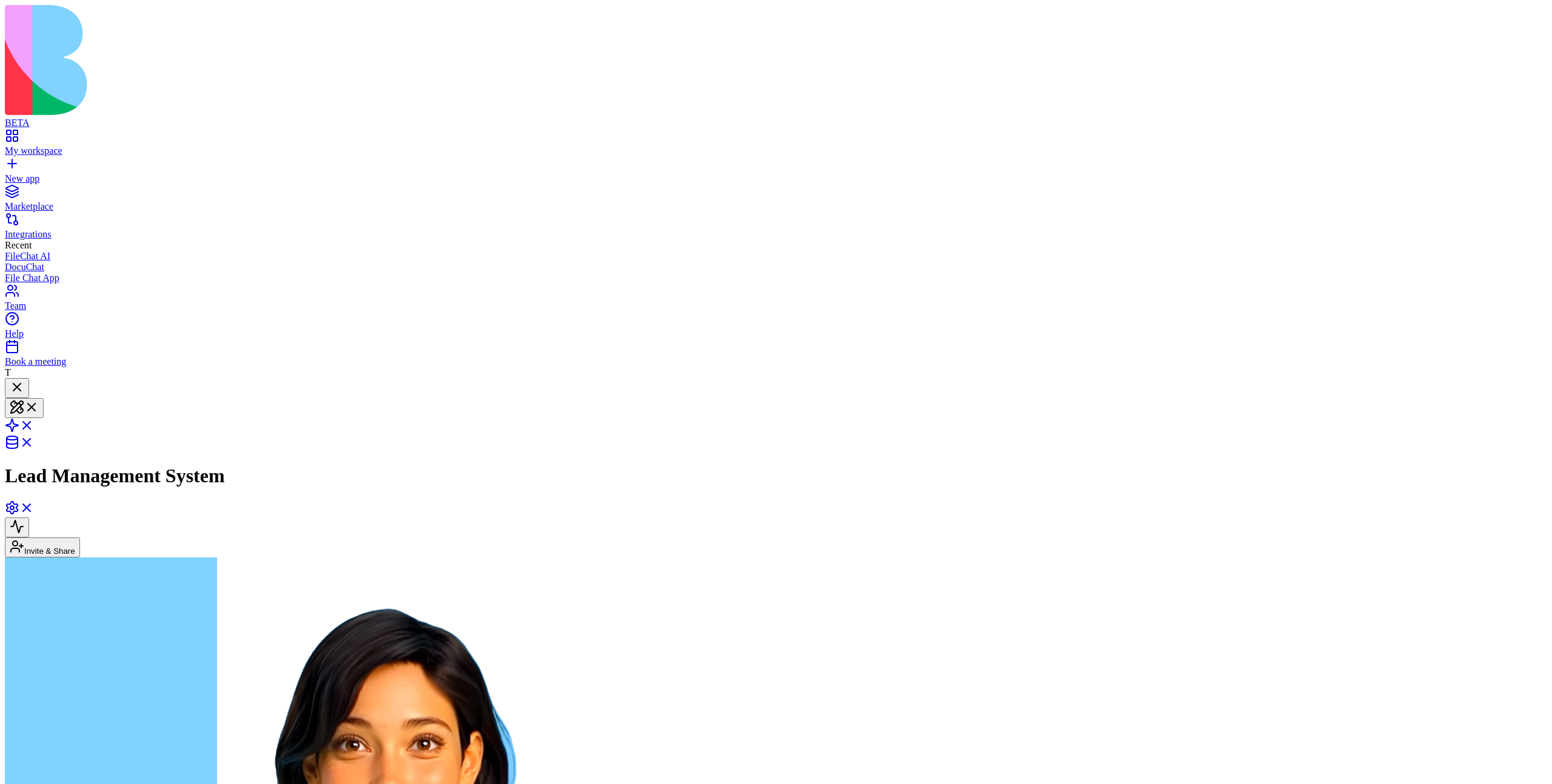
scroll to position [0, 74]
